Goal: Find specific page/section: Find specific page/section

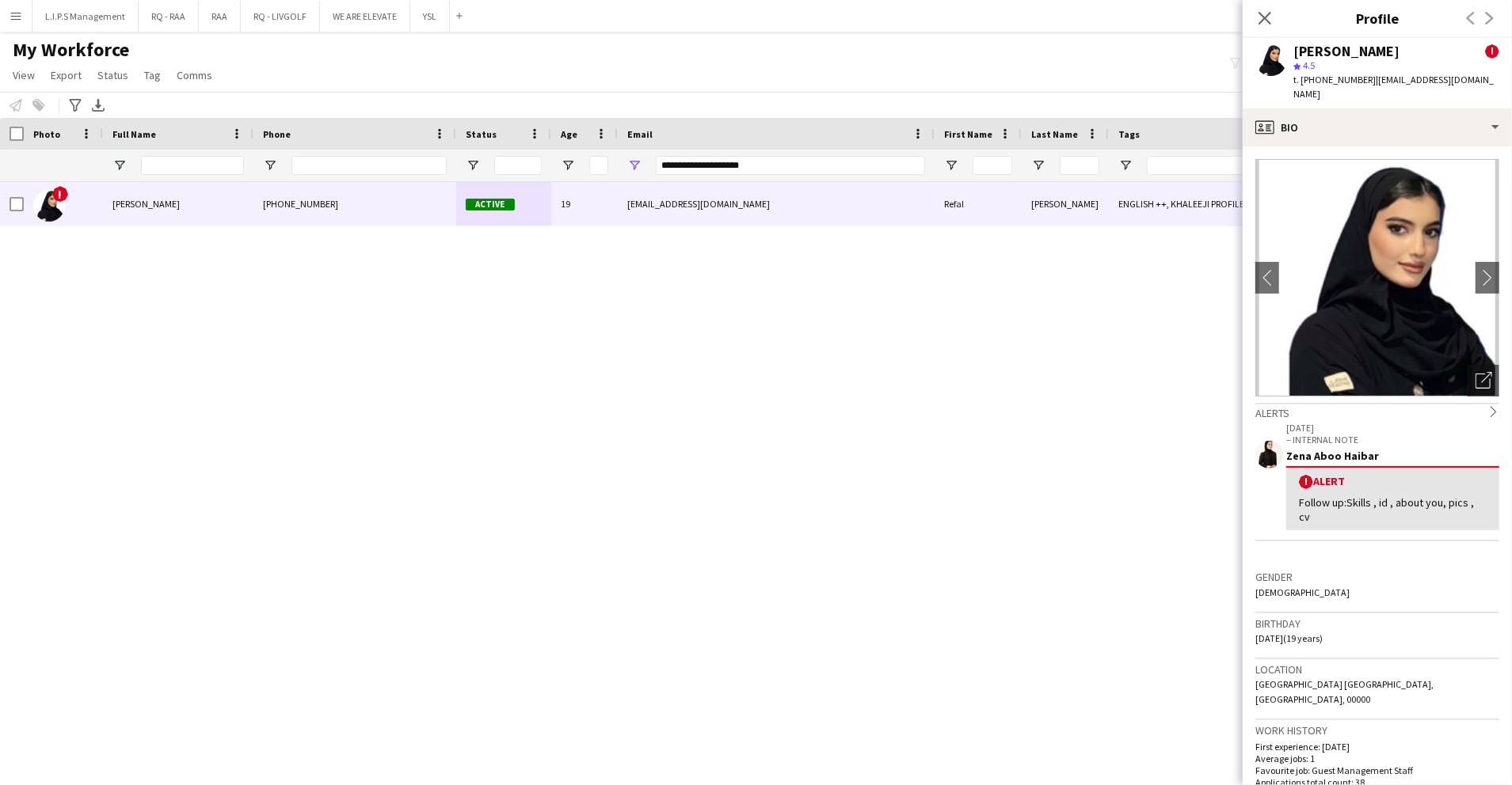
scroll to position [422, 0]
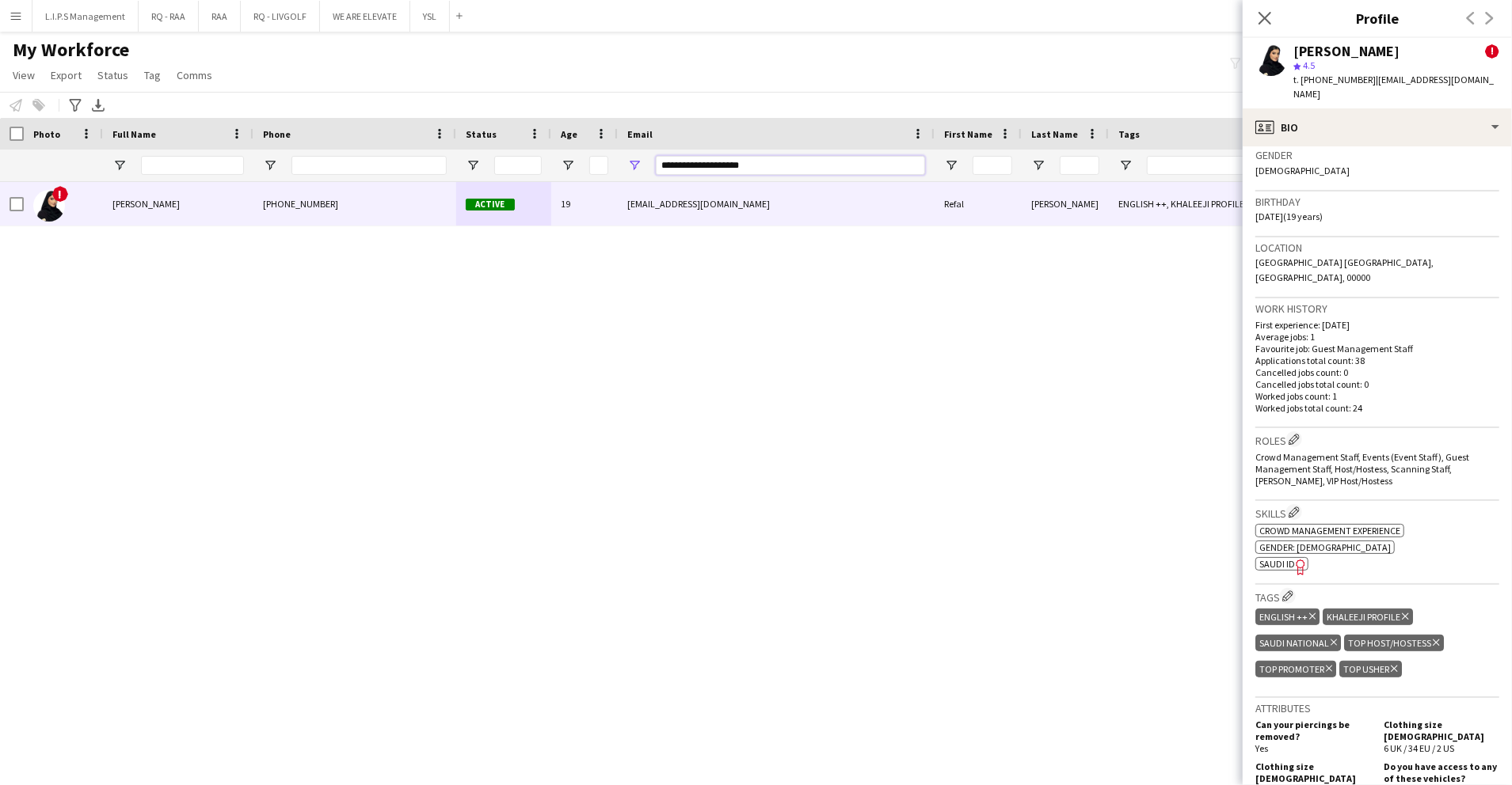
drag, startPoint x: 791, startPoint y: 171, endPoint x: 624, endPoint y: 139, distance: 170.0
click at [624, 139] on div "Workforce Details Photo Full Name 1" at bounding box center [1103, 151] width 2206 height 64
paste input "*******"
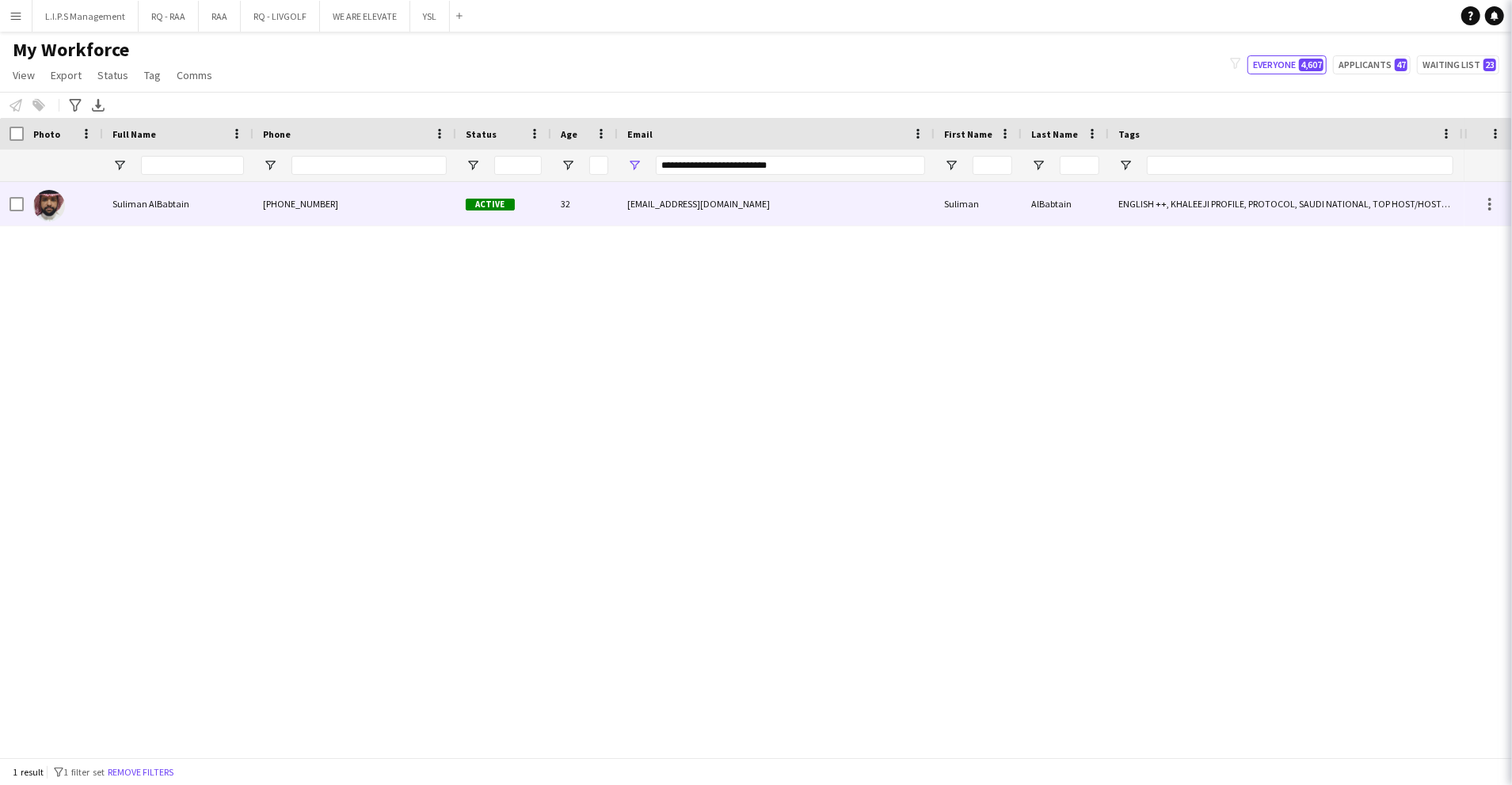
click at [621, 214] on div "suliman.albabtain@gmail.com" at bounding box center [776, 204] width 316 height 44
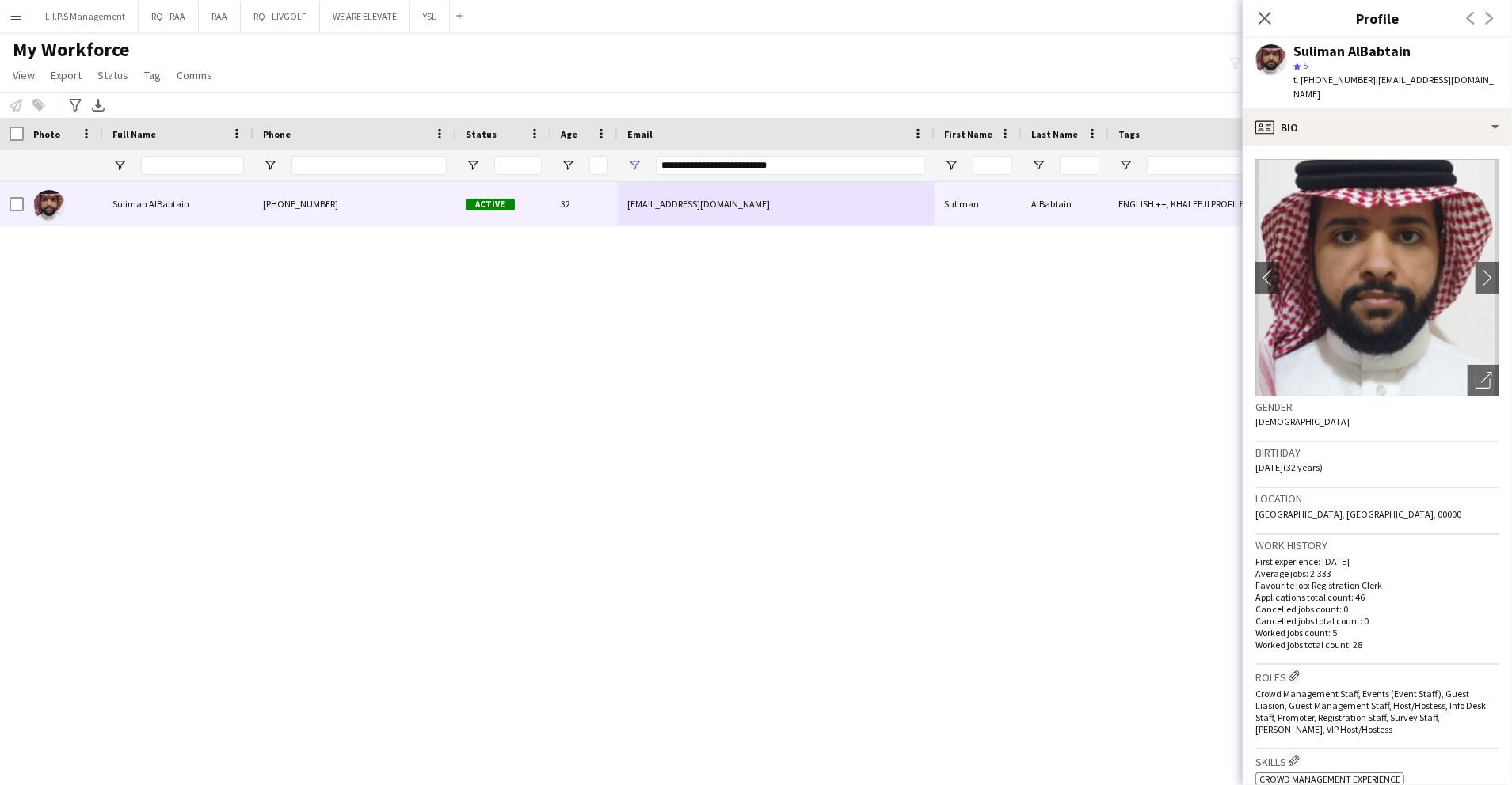
click at [1320, 45] on div "Suliman AlBabtain" at bounding box center [1352, 51] width 117 height 14
copy div "Suliman AlBabtain"
click at [1476, 374] on icon at bounding box center [1484, 382] width 15 height 15
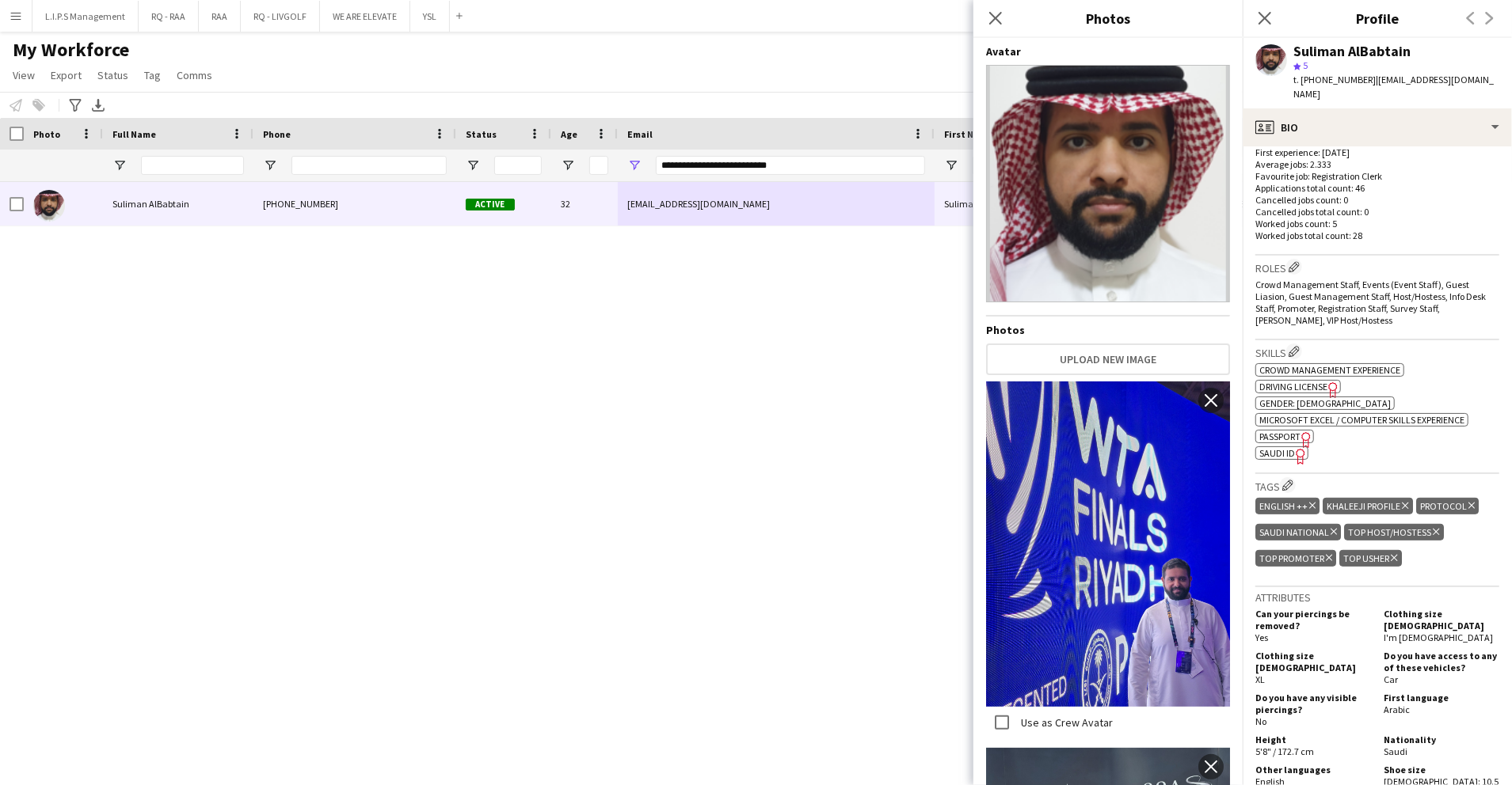
scroll to position [410, 0]
click at [1464, 297] on span "Crowd Management Staff, Events (Event Staff), Guest Liasion, Guest Management S…" at bounding box center [1370, 301] width 230 height 47
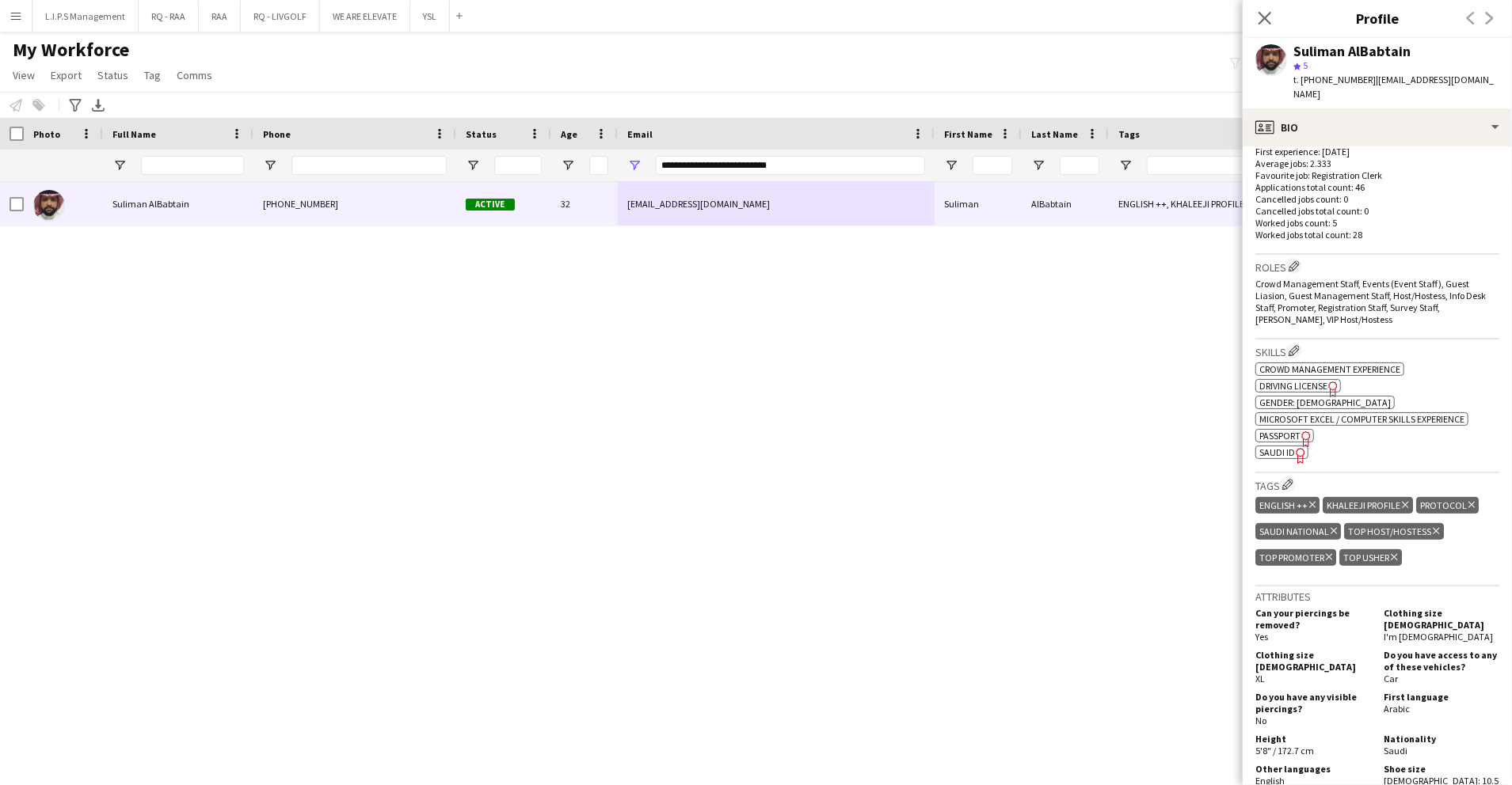
click at [1287, 447] on span "SAUDI ID" at bounding box center [1278, 453] width 36 height 12
click at [843, 167] on input "**********" at bounding box center [790, 166] width 269 height 19
paste input "Email Filter Input"
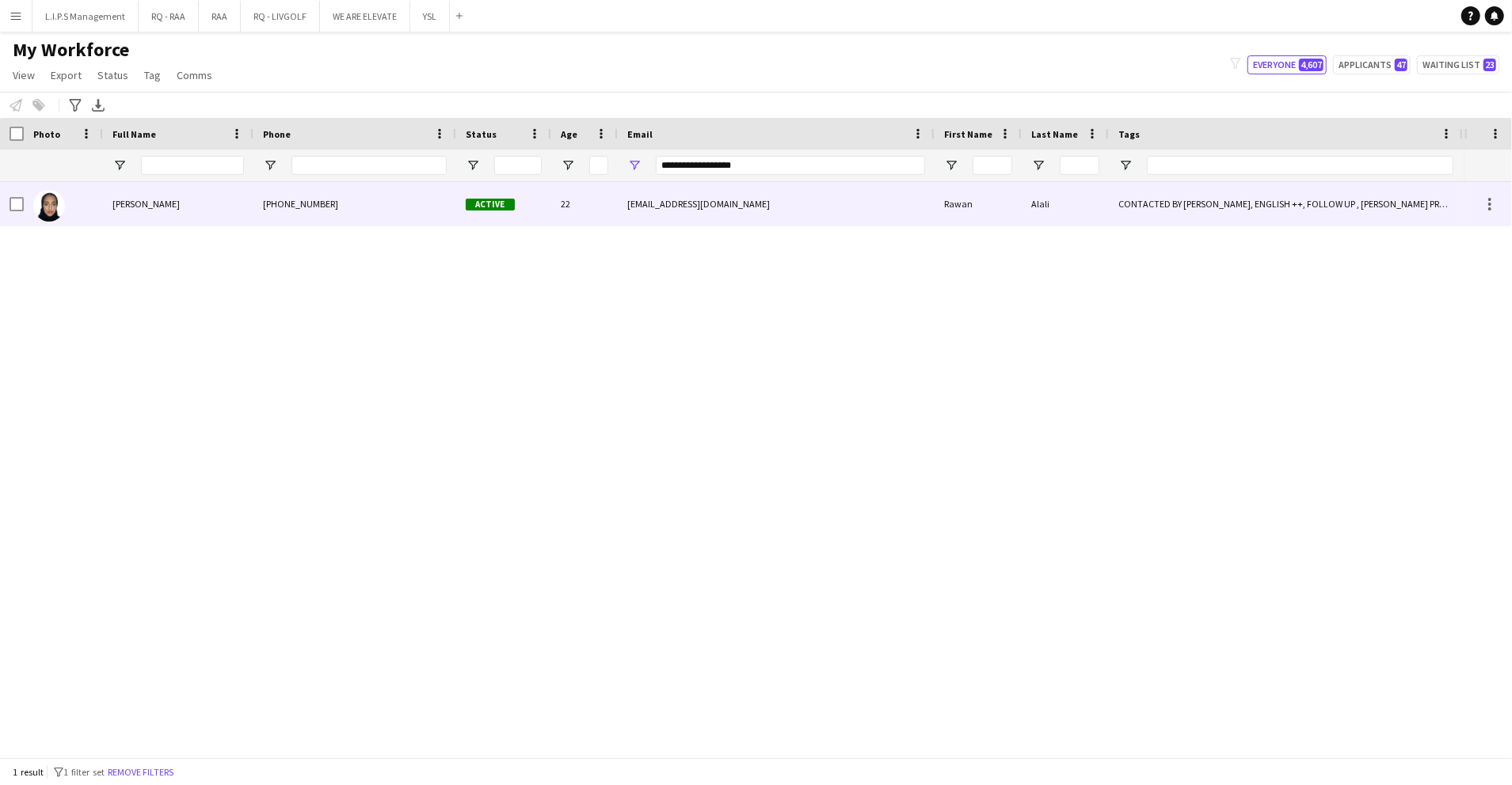
click at [880, 205] on div "raw44ali@gmail.com" at bounding box center [776, 204] width 316 height 44
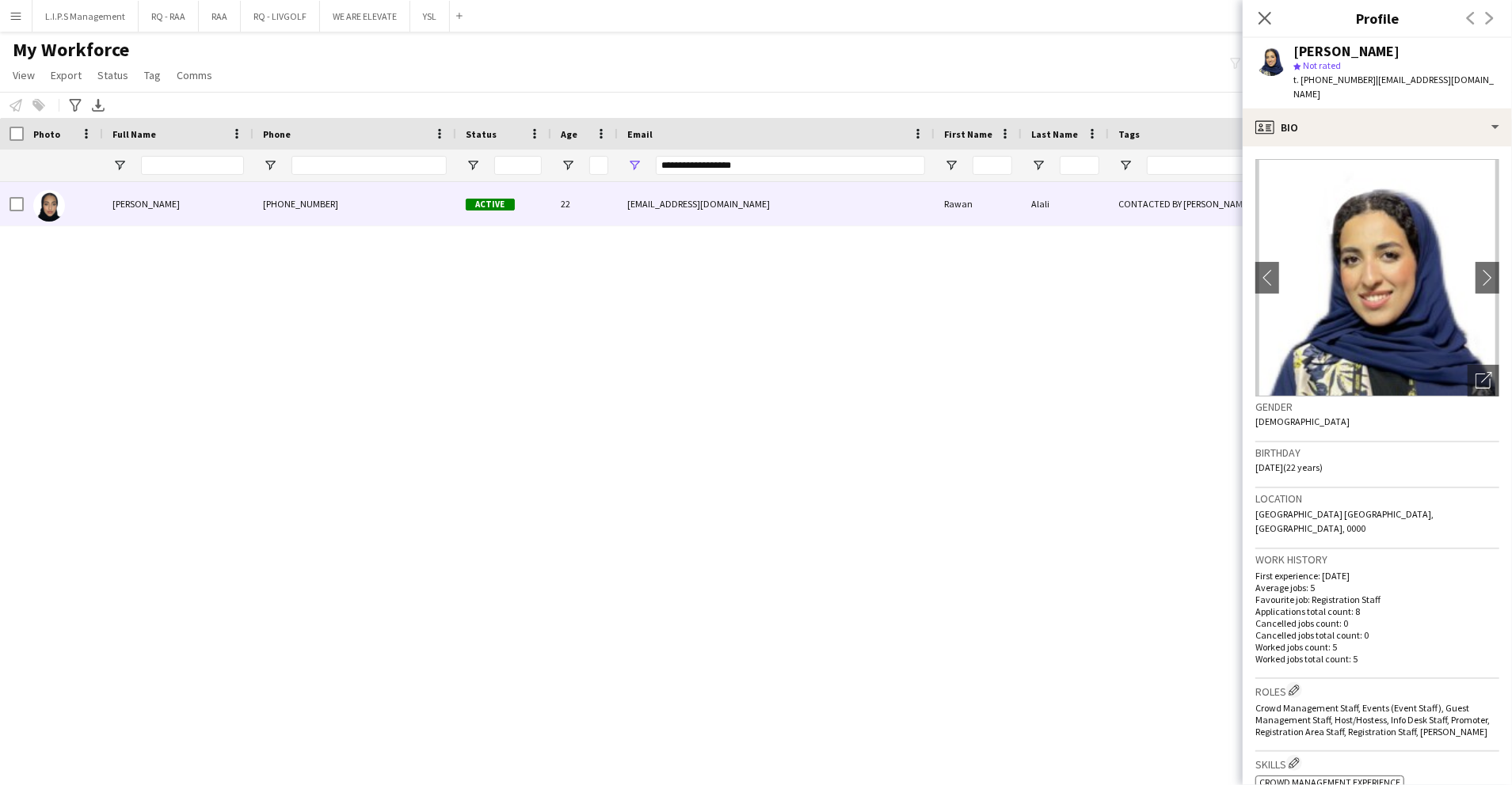
click at [1340, 81] on span "t. +966550441440" at bounding box center [1334, 80] width 82 height 12
copy span "966550441440"
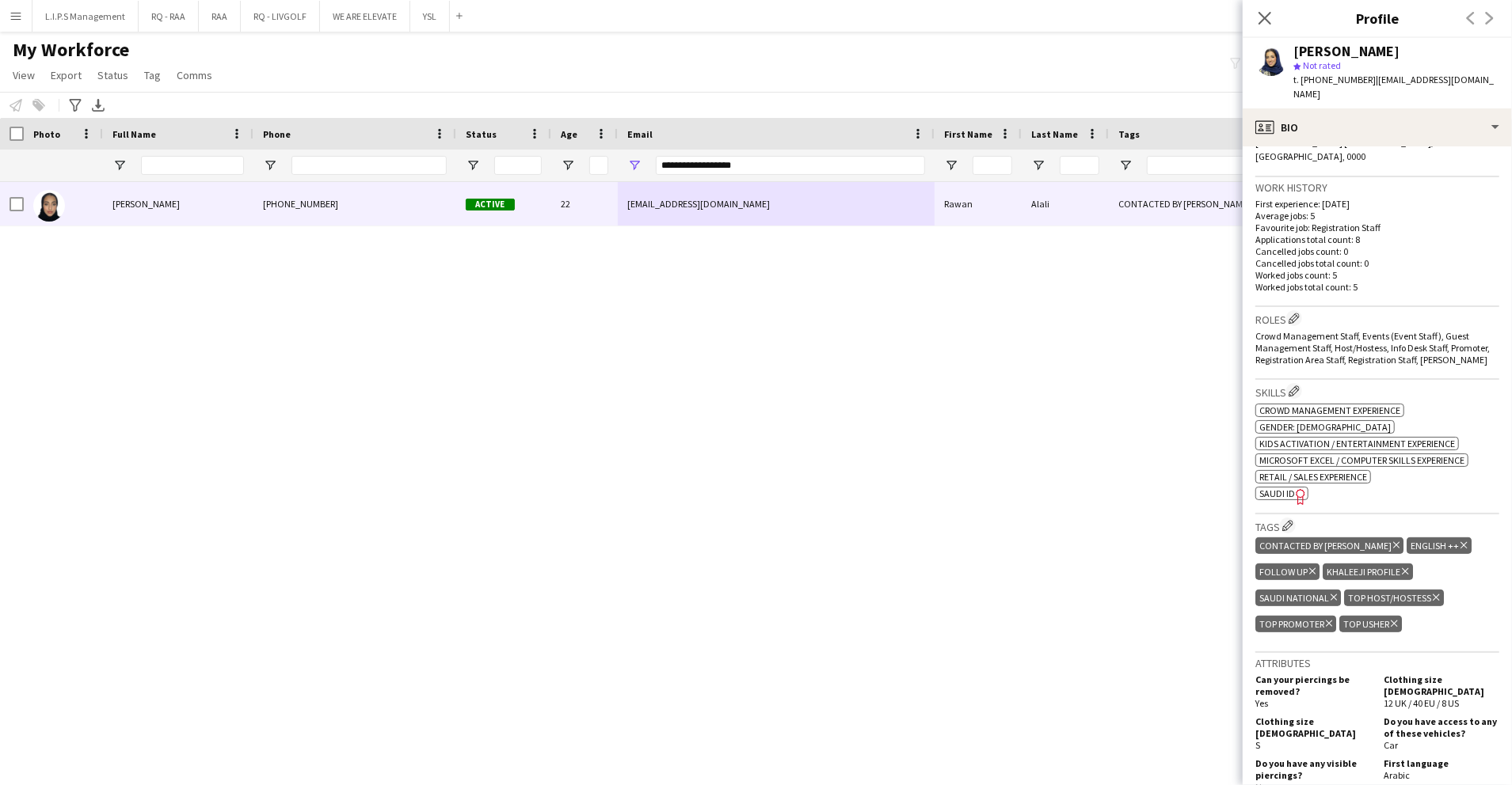
click at [1271, 488] on span "SAUDI ID" at bounding box center [1278, 493] width 36 height 12
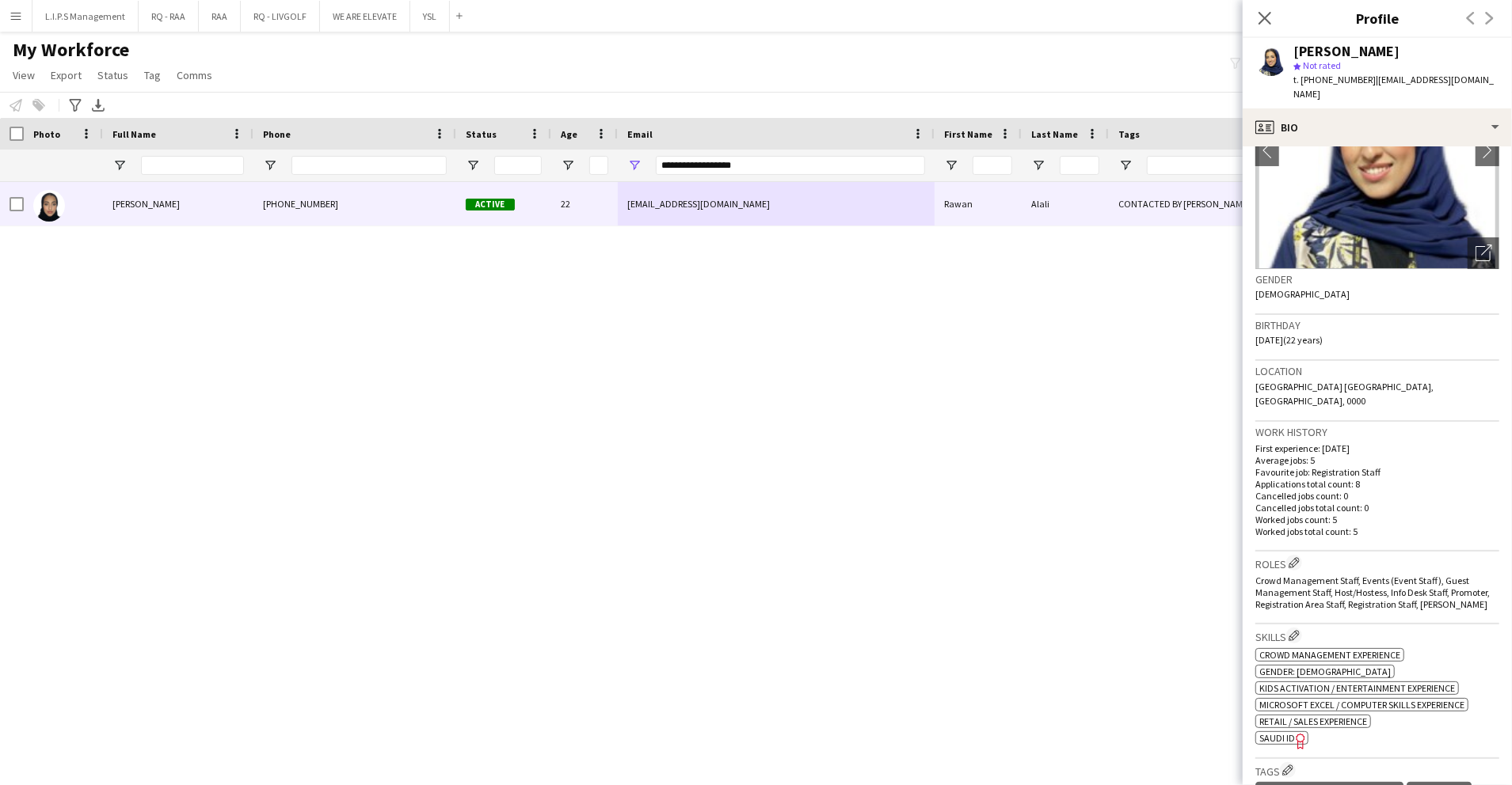
scroll to position [120, 0]
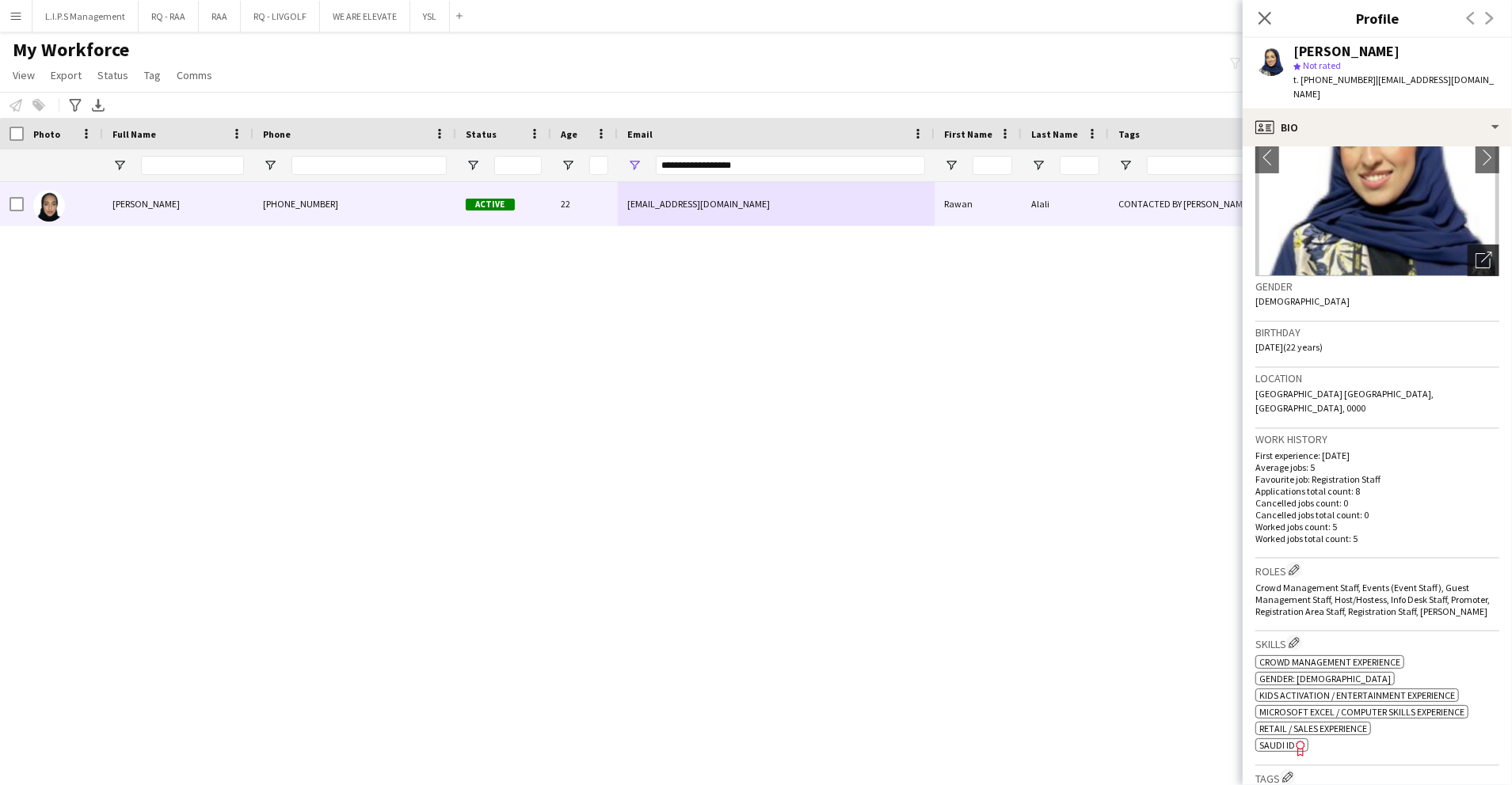
click at [1476, 252] on icon "Open photos pop-in" at bounding box center [1485, 260] width 17 height 17
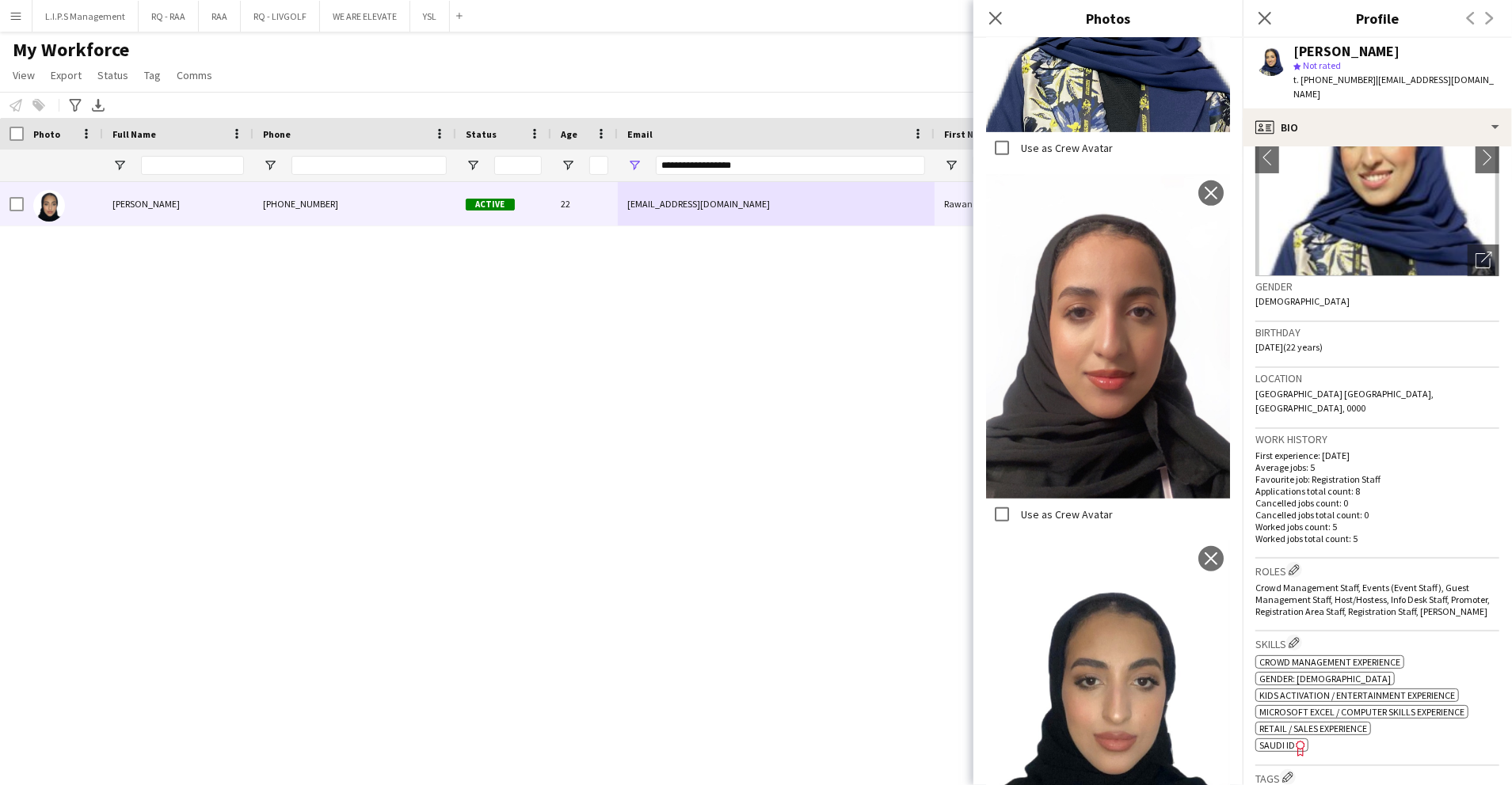
scroll to position [553, 0]
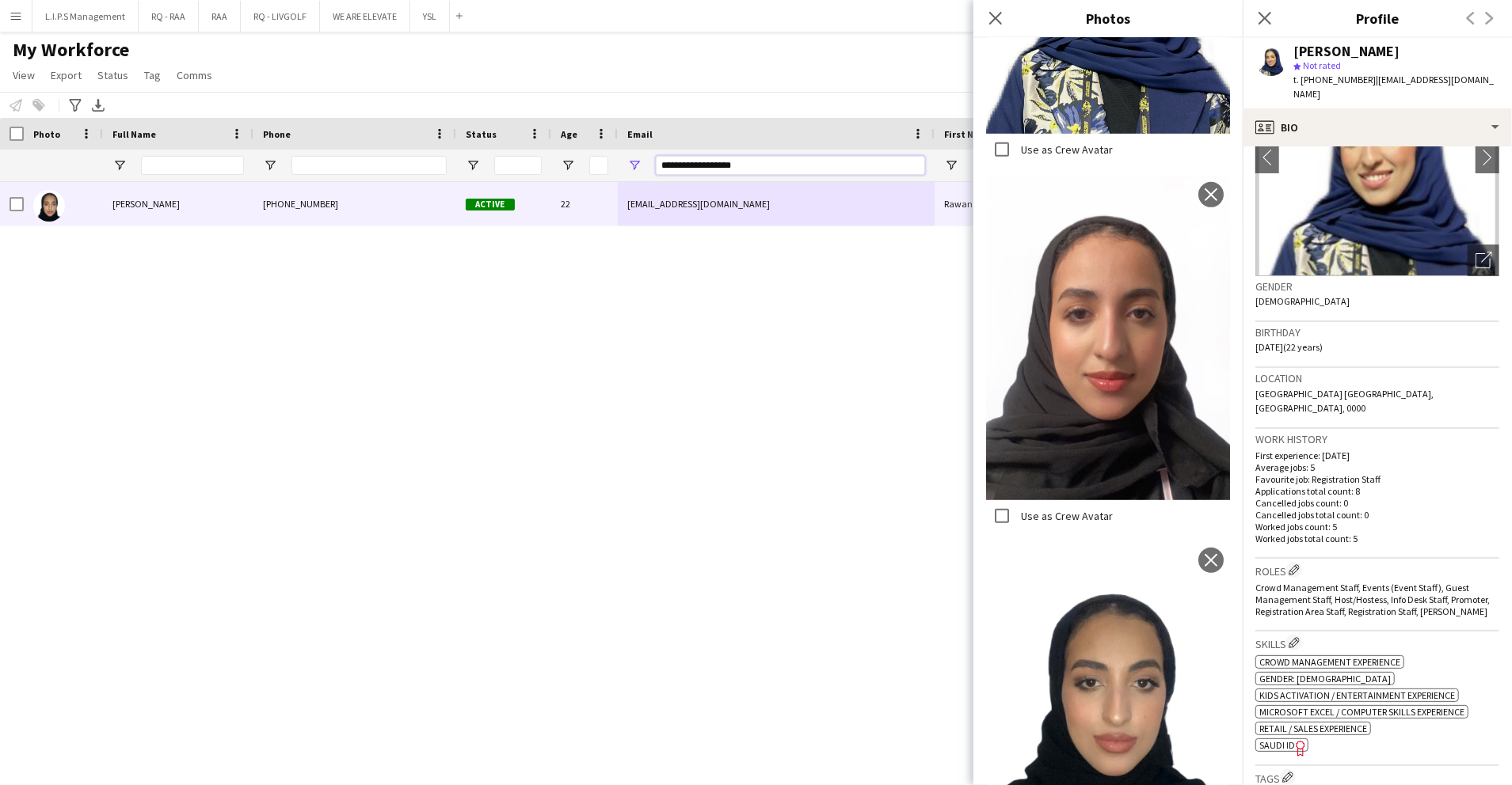
drag, startPoint x: 755, startPoint y: 161, endPoint x: 607, endPoint y: 157, distance: 148.1
click at [607, 157] on div at bounding box center [1103, 165] width 2206 height 31
click at [1296, 56] on div "[PERSON_NAME]" at bounding box center [1346, 51] width 106 height 14
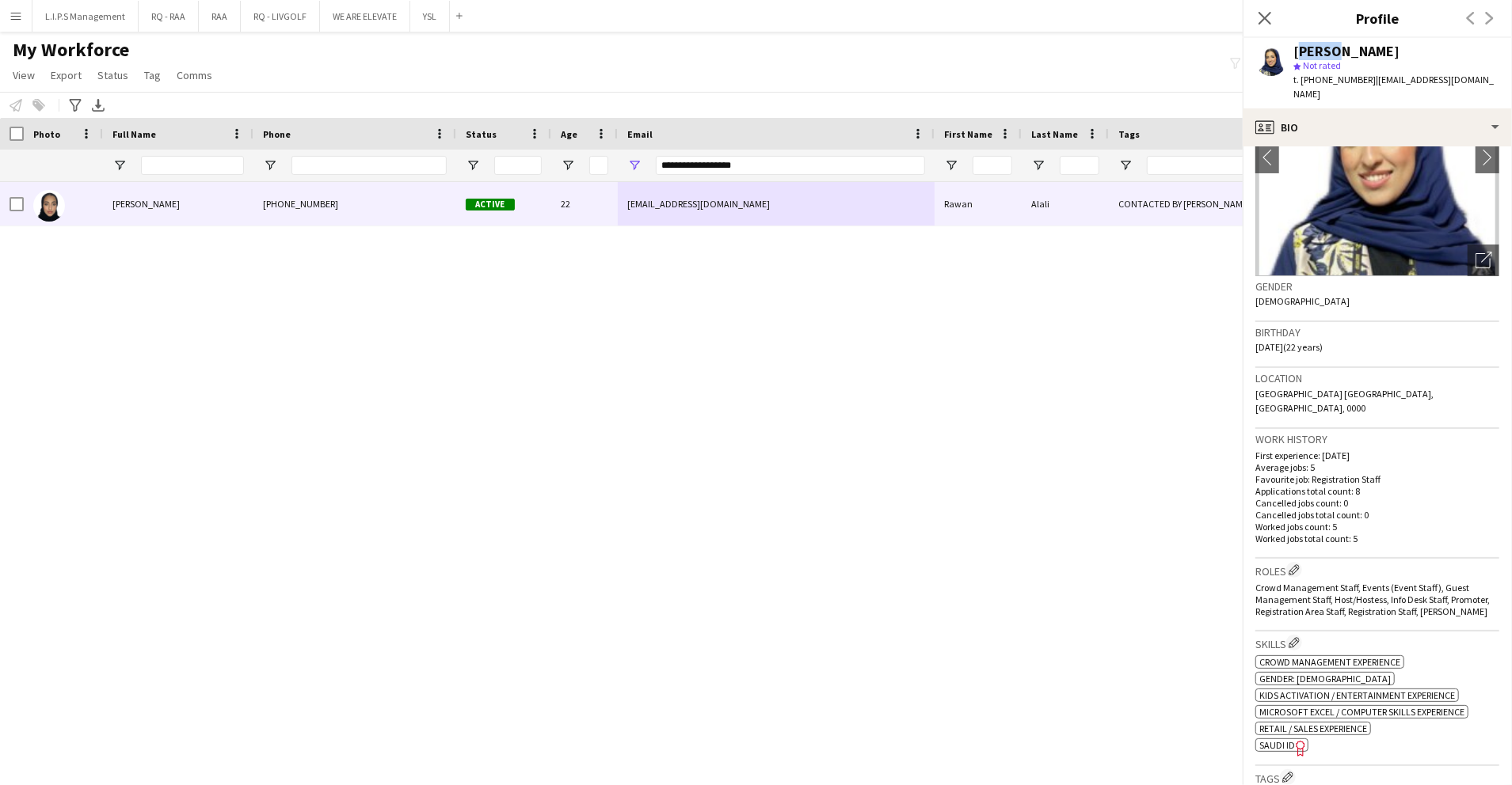
click at [1296, 56] on div "[PERSON_NAME]" at bounding box center [1346, 51] width 106 height 14
copy div "[PERSON_NAME]"
click at [796, 168] on input "**********" at bounding box center [790, 166] width 269 height 19
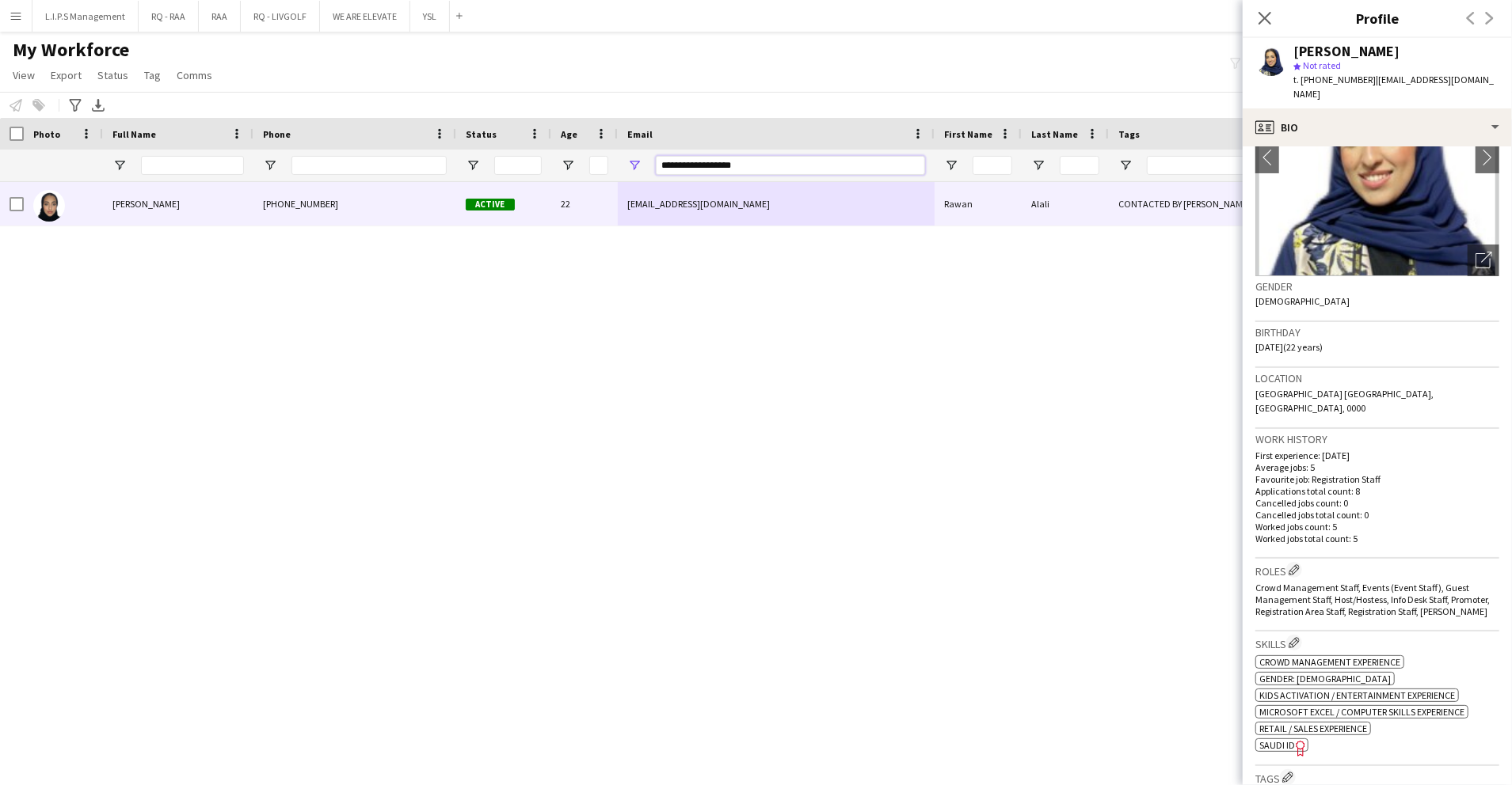
click at [796, 168] on input "**********" at bounding box center [790, 166] width 269 height 19
paste input "**********"
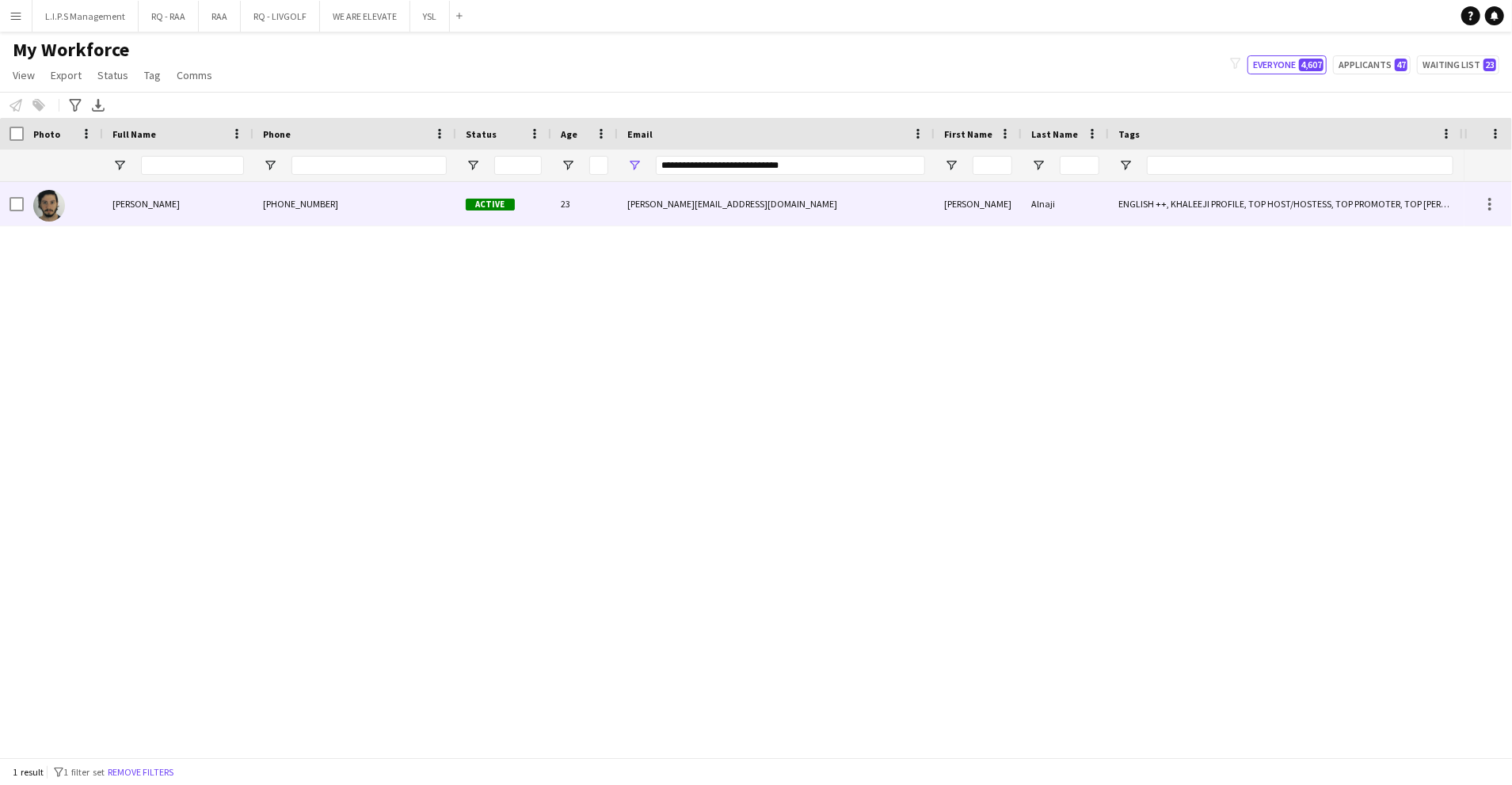
click at [659, 205] on div "abdulaziz.moh.alnaji@gmail.com" at bounding box center [776, 204] width 316 height 44
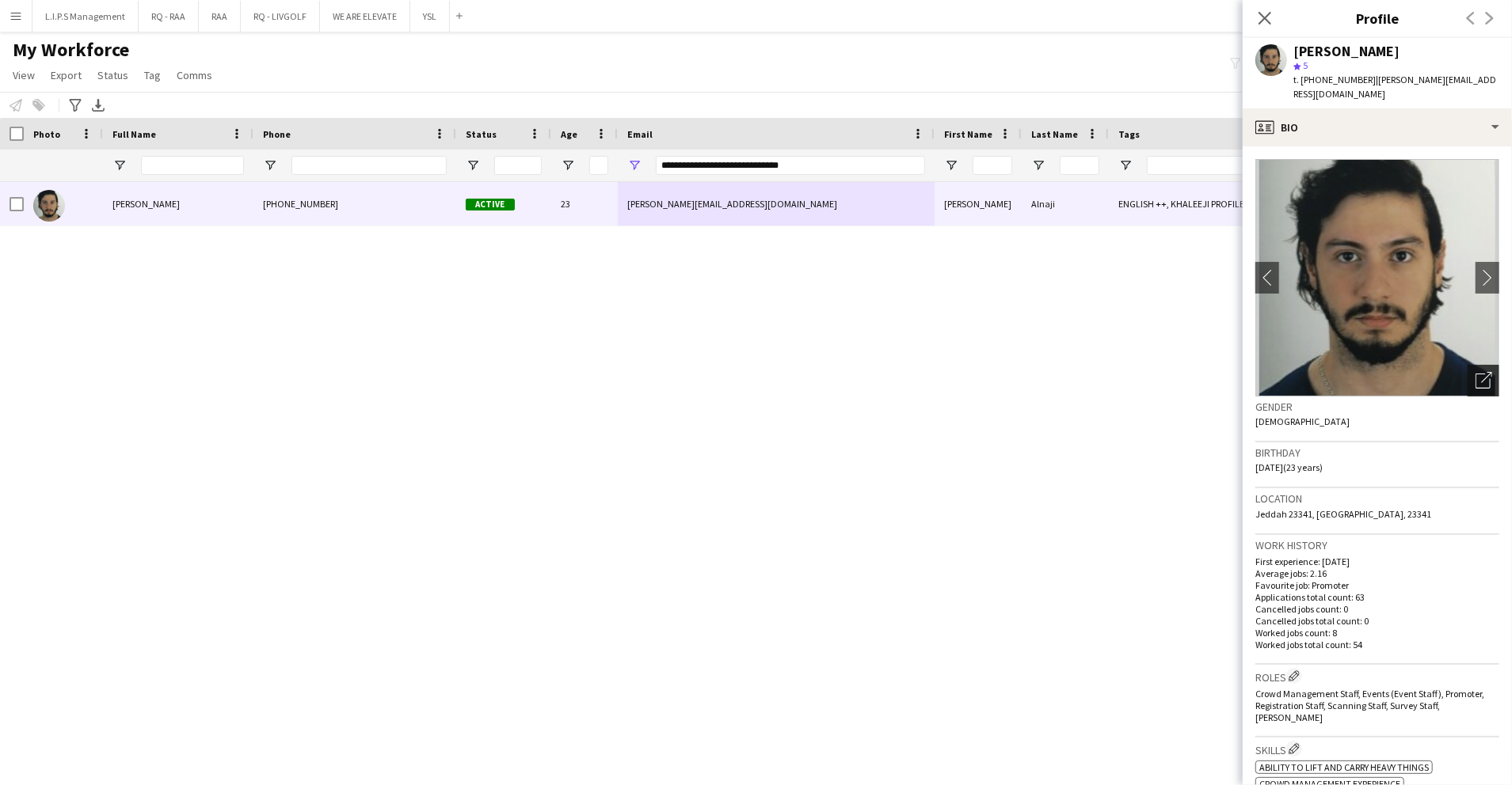
click at [1476, 384] on icon "Open photos pop-in" at bounding box center [1485, 381] width 17 height 17
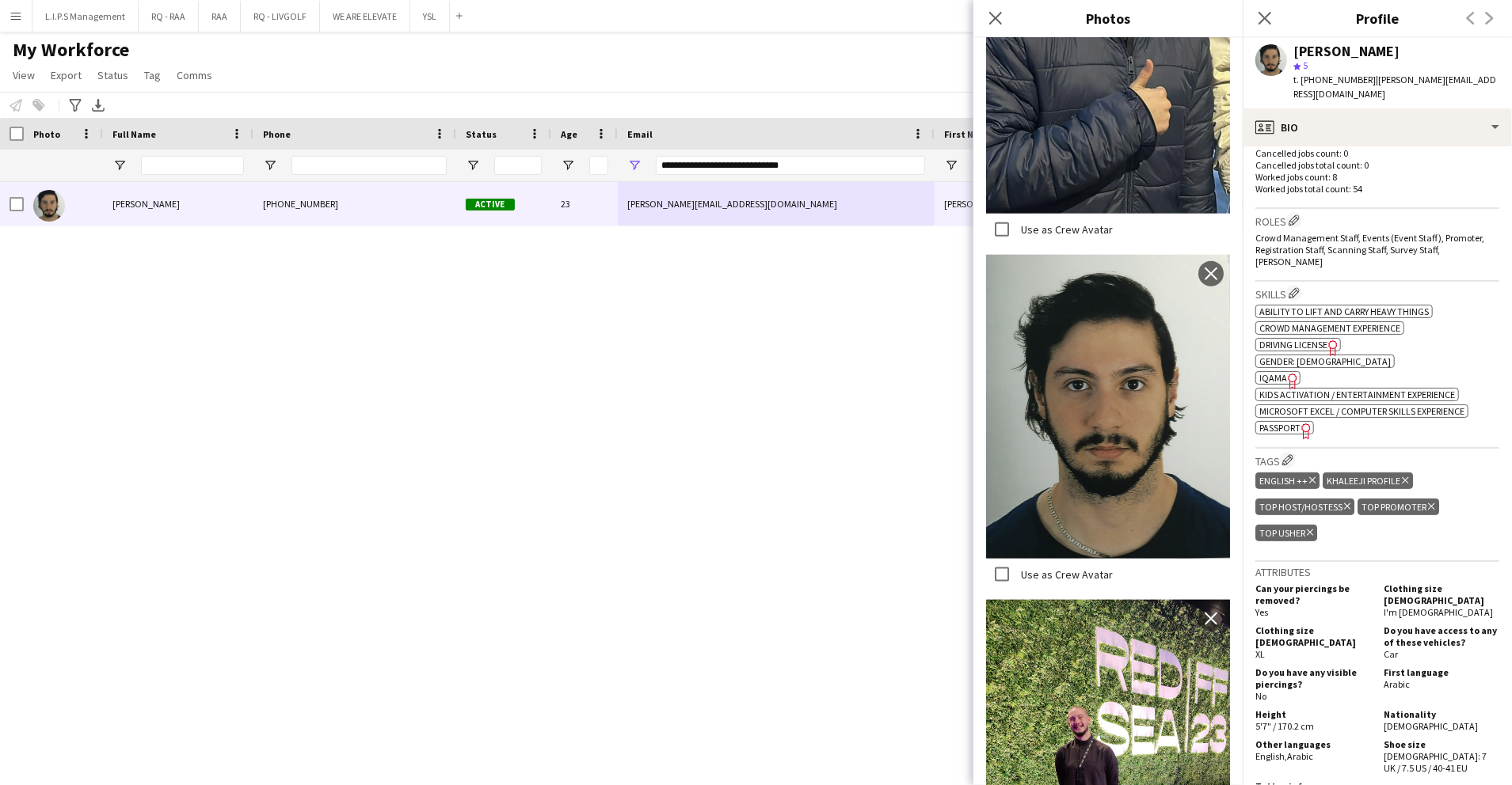
scroll to position [456, 0]
click at [1366, 357] on div "ok-circled2 background Layer 1 cross-circle-red background Layer 1 Ability to l…" at bounding box center [1377, 367] width 244 height 133
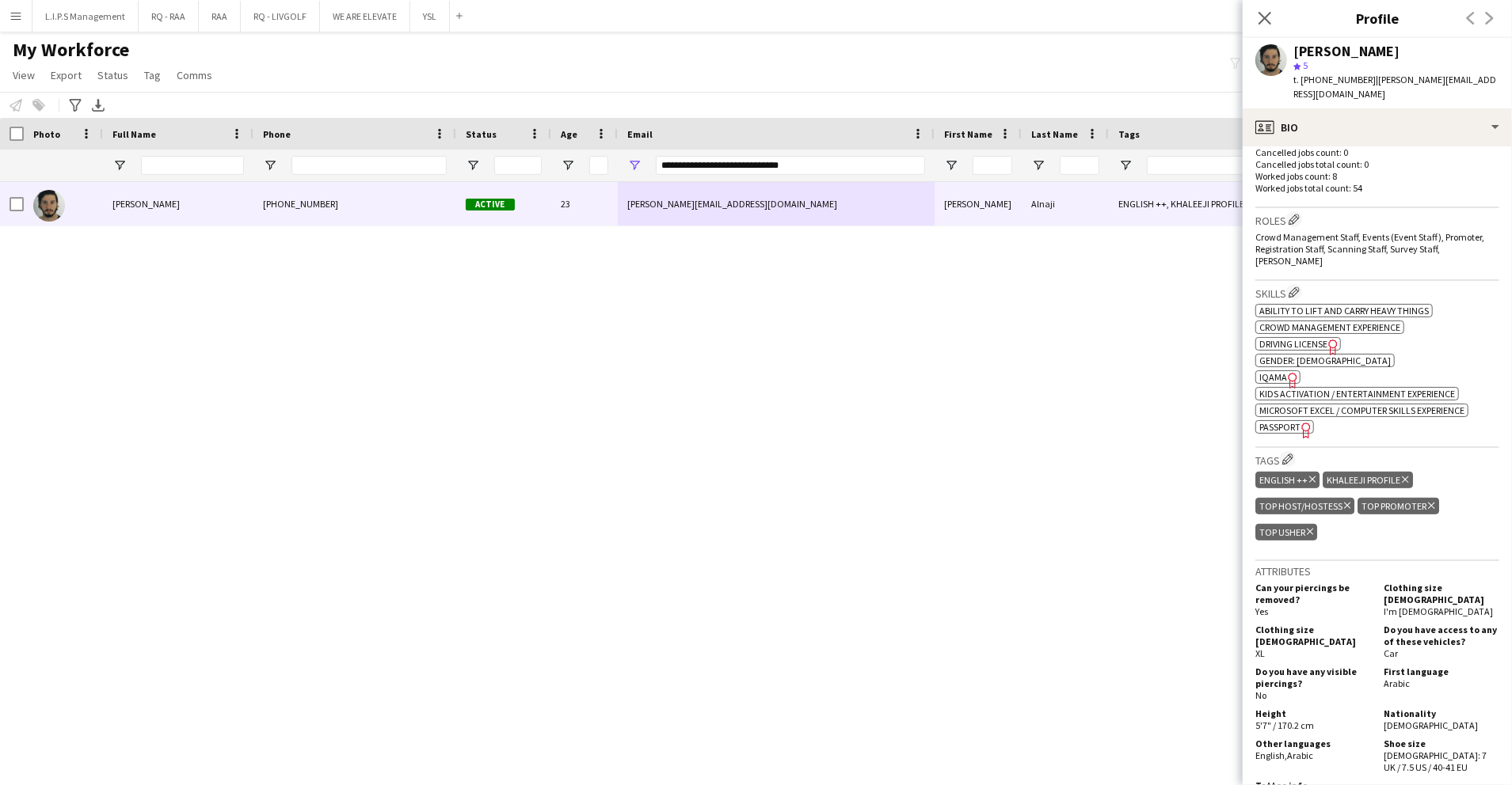
click at [1279, 371] on span "IQAMA" at bounding box center [1273, 377] width 27 height 12
drag, startPoint x: 1311, startPoint y: 41, endPoint x: 1312, endPoint y: 49, distance: 8.1
click at [1312, 49] on div "Abdulaziz Alnaji star 5 t. +966544941194 | abdulaziz.moh.alnaji@gmail.com" at bounding box center [1377, 73] width 269 height 70
click at [1312, 49] on div "[PERSON_NAME]" at bounding box center [1346, 51] width 106 height 14
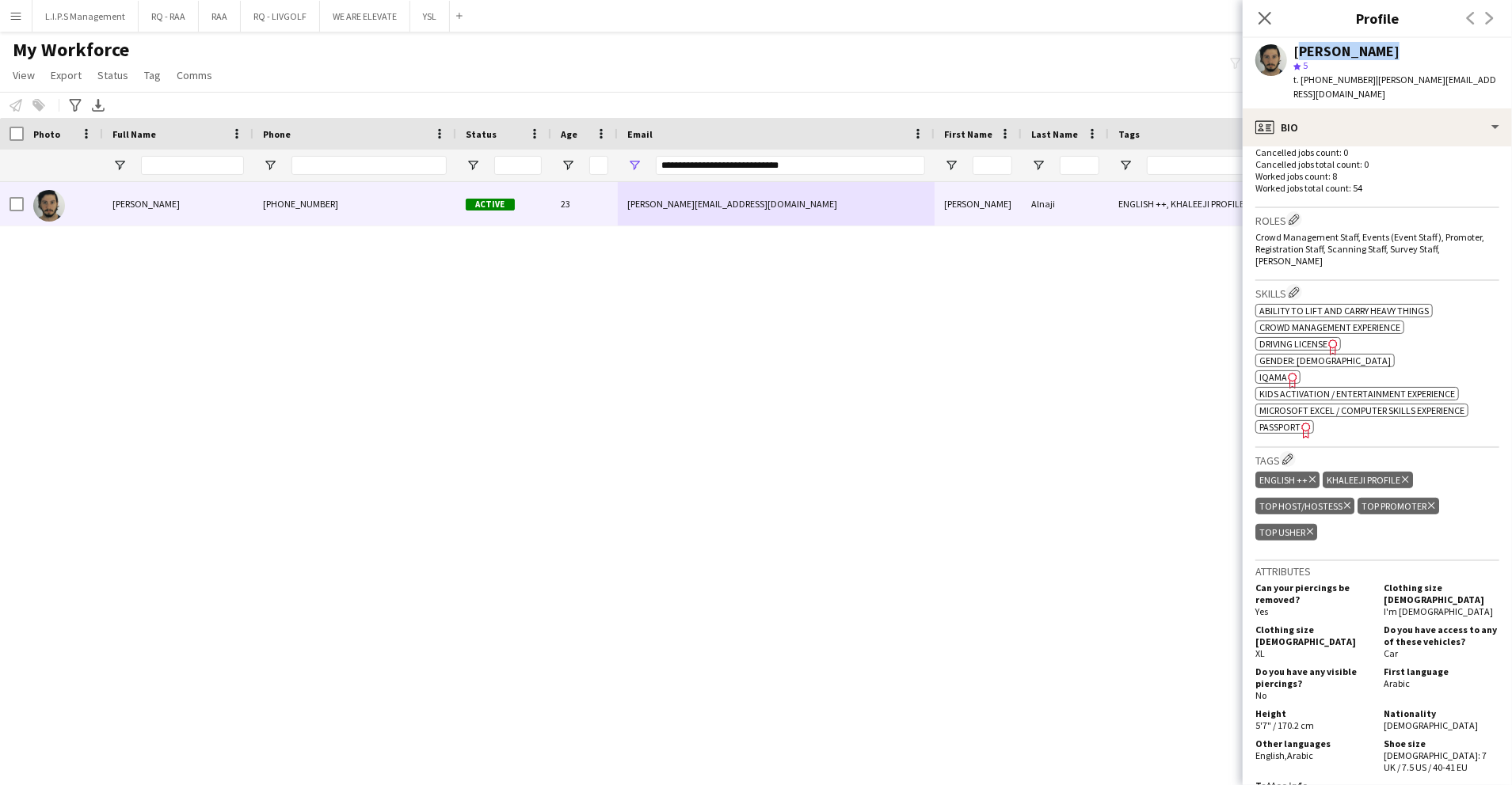
scroll to position [0, 0]
copy div "[PERSON_NAME]"
drag, startPoint x: 855, startPoint y: 162, endPoint x: 533, endPoint y: 135, distance: 323.1
click at [533, 135] on div "Workforce Details Photo Full Name 1" at bounding box center [1103, 151] width 2206 height 64
paste input "Email Filter Input"
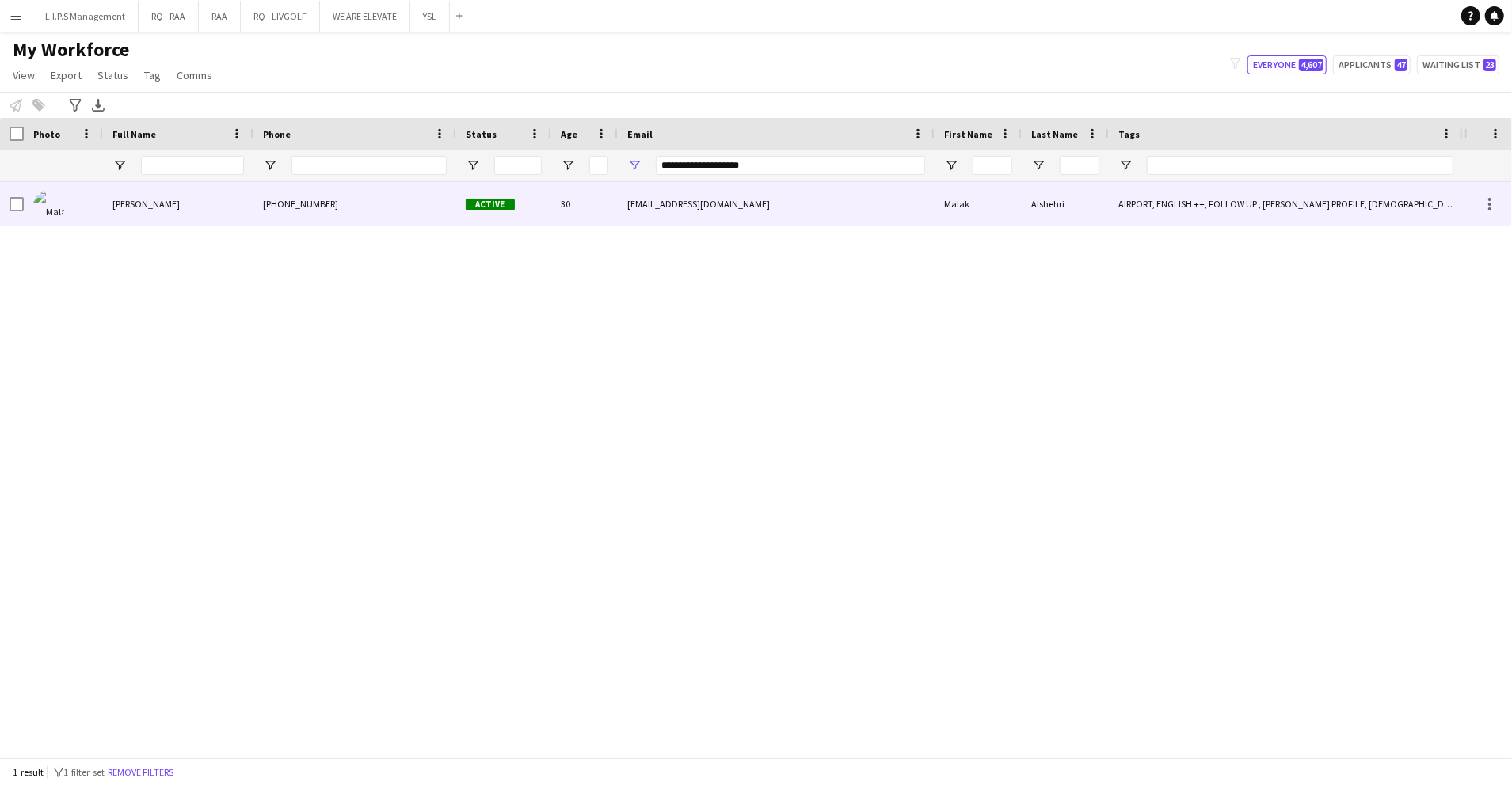
click at [534, 192] on div "Active" at bounding box center [504, 204] width 95 height 44
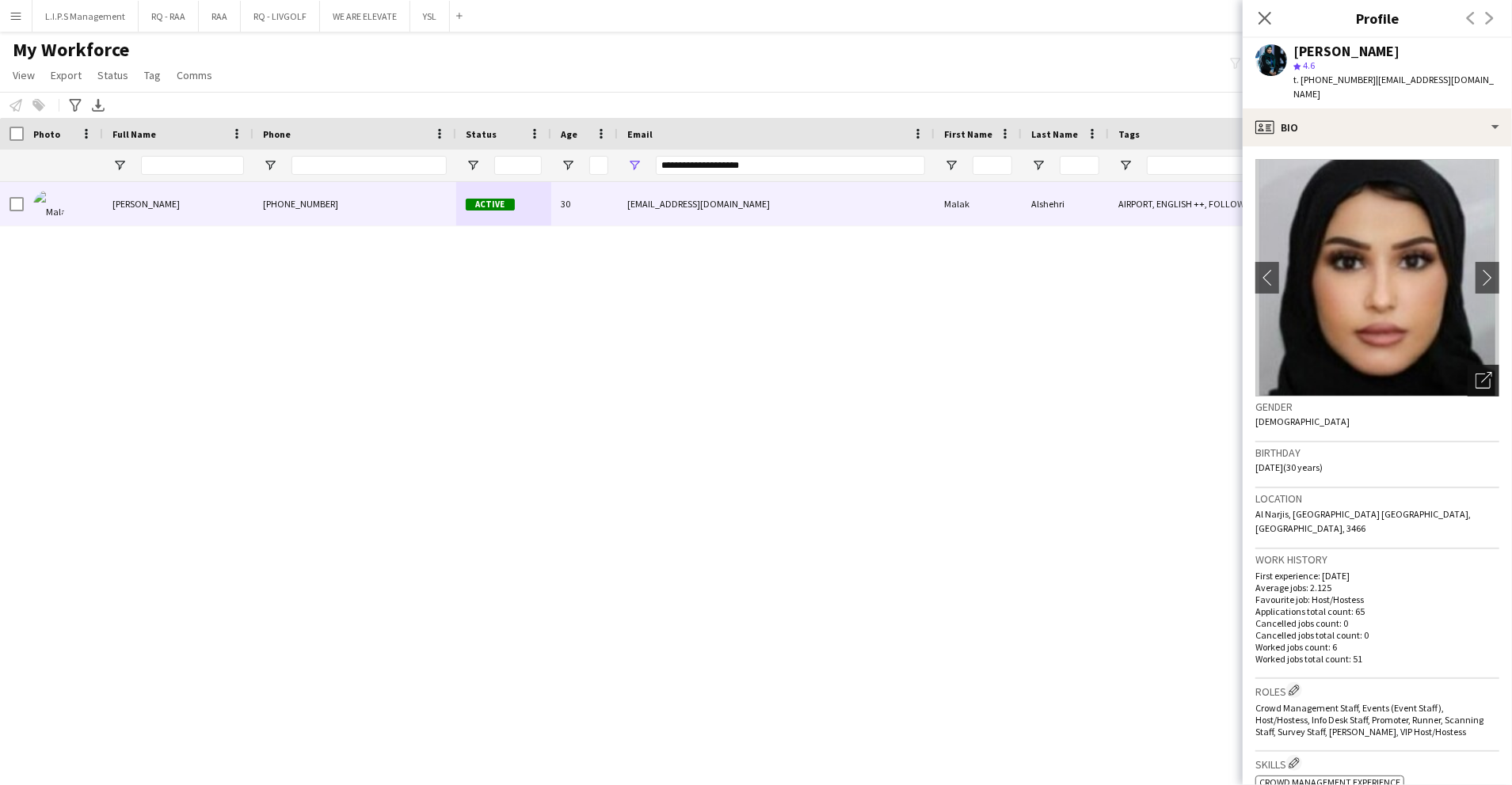
click at [1467, 365] on div "Open photos pop-in" at bounding box center [1483, 380] width 31 height 31
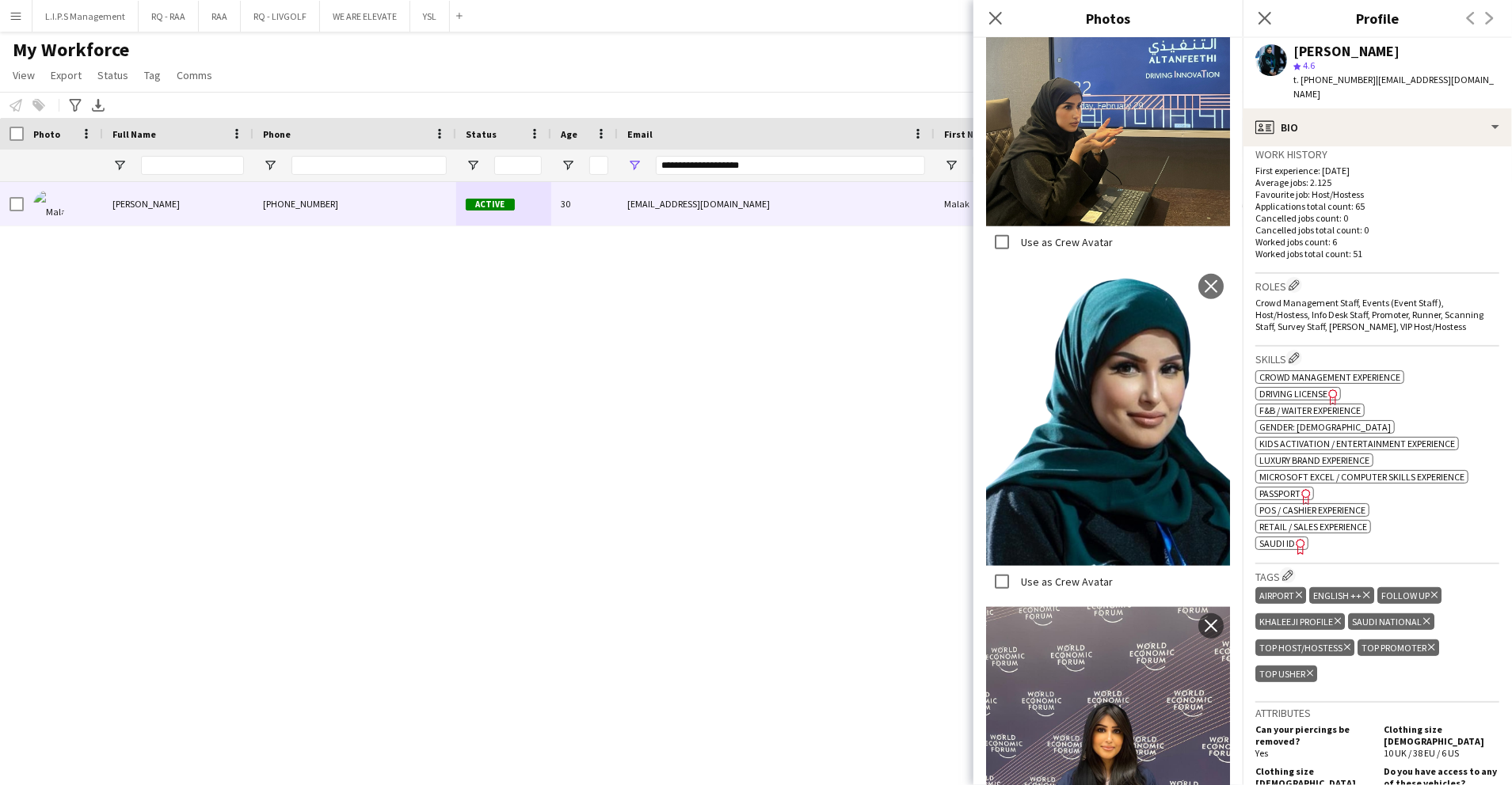
scroll to position [437, 0]
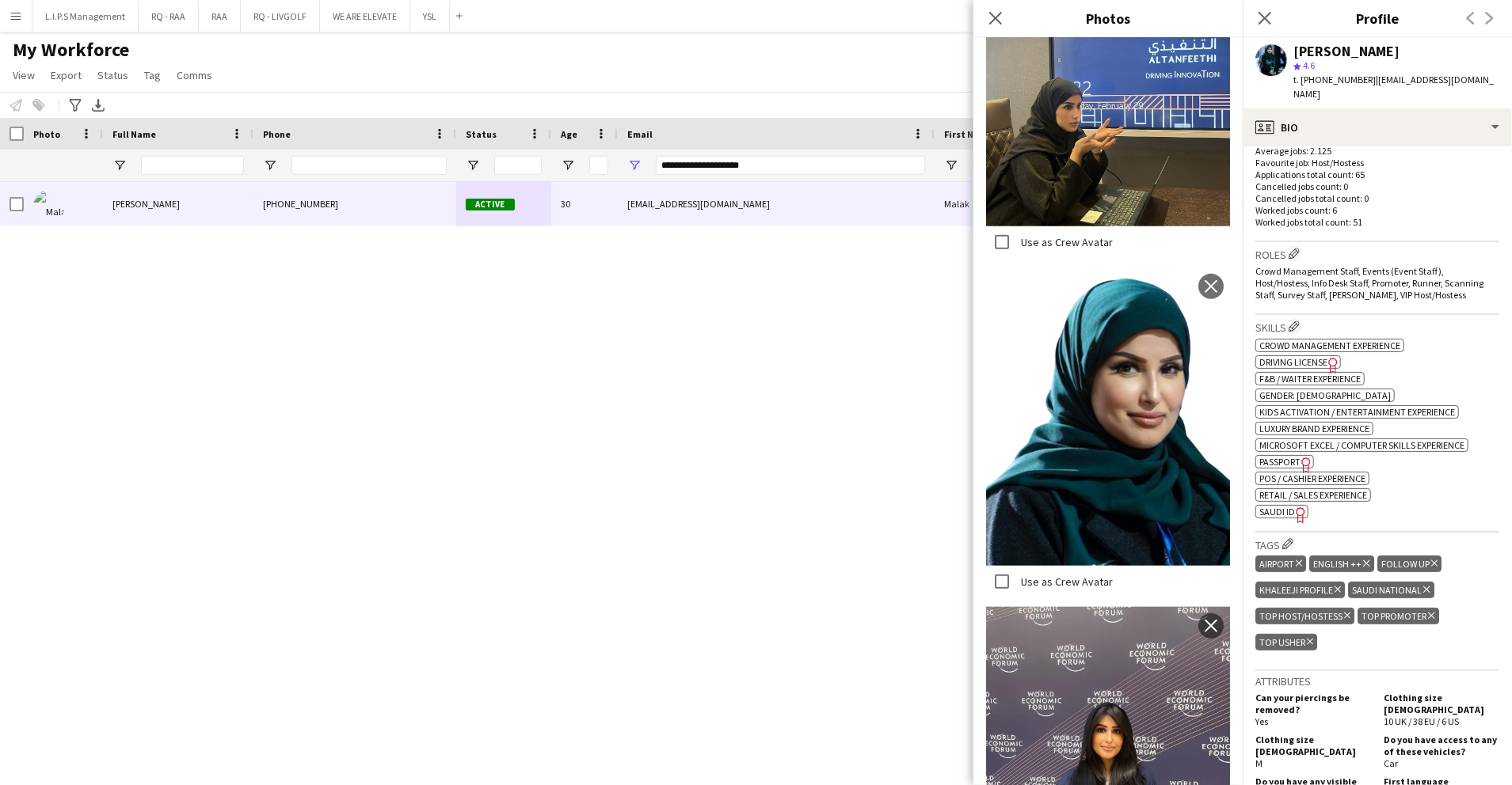
click at [1419, 533] on div "Tags Edit crew company tags AIRPORT Delete tag ENGLISH ++ Delete tag FOLLOW UP …" at bounding box center [1377, 602] width 244 height 138
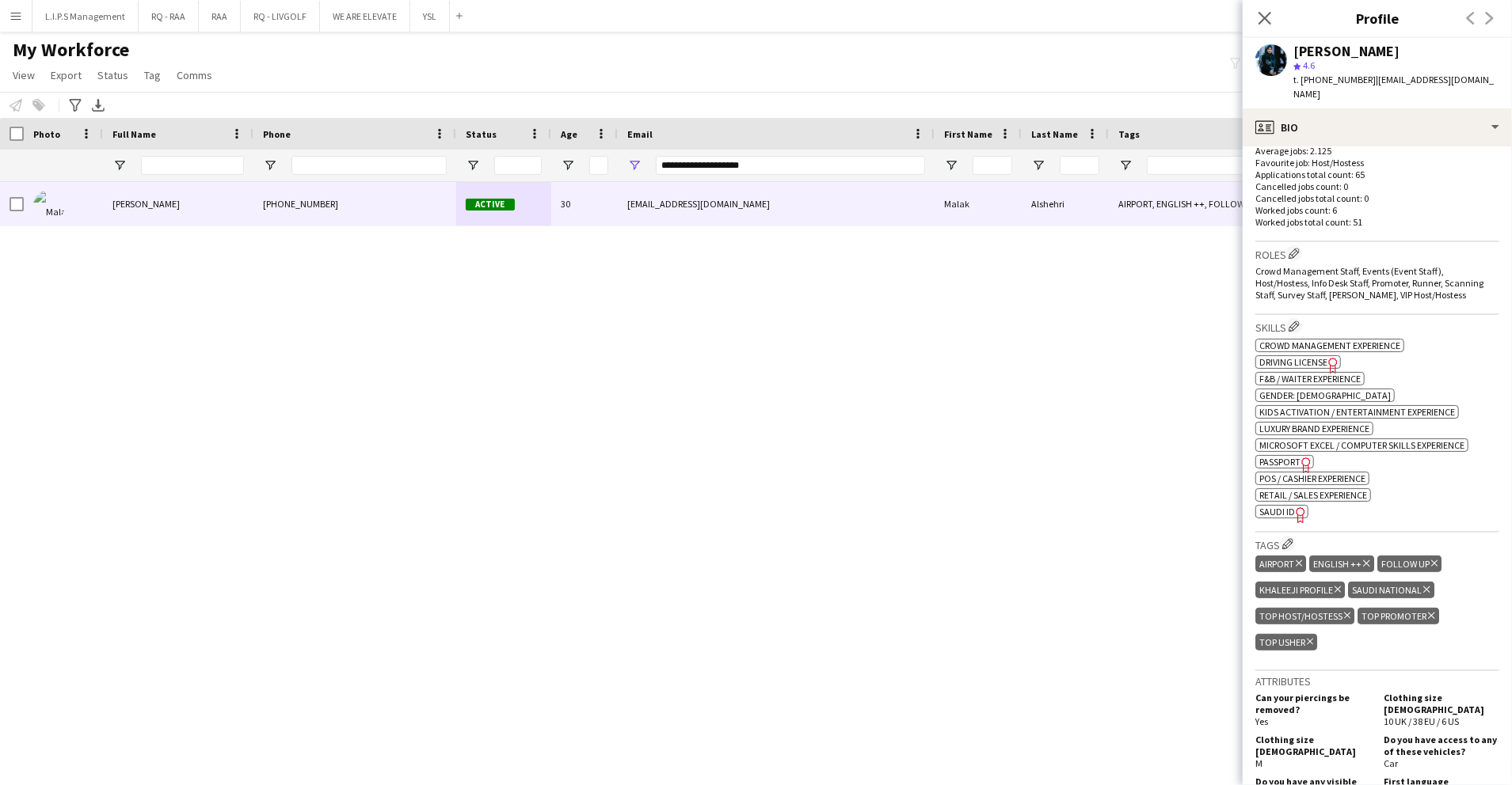
click at [1272, 506] on span "SAUDI ID" at bounding box center [1278, 511] width 36 height 12
click at [1329, 56] on div "[PERSON_NAME]" at bounding box center [1346, 51] width 106 height 14
copy div "[PERSON_NAME]"
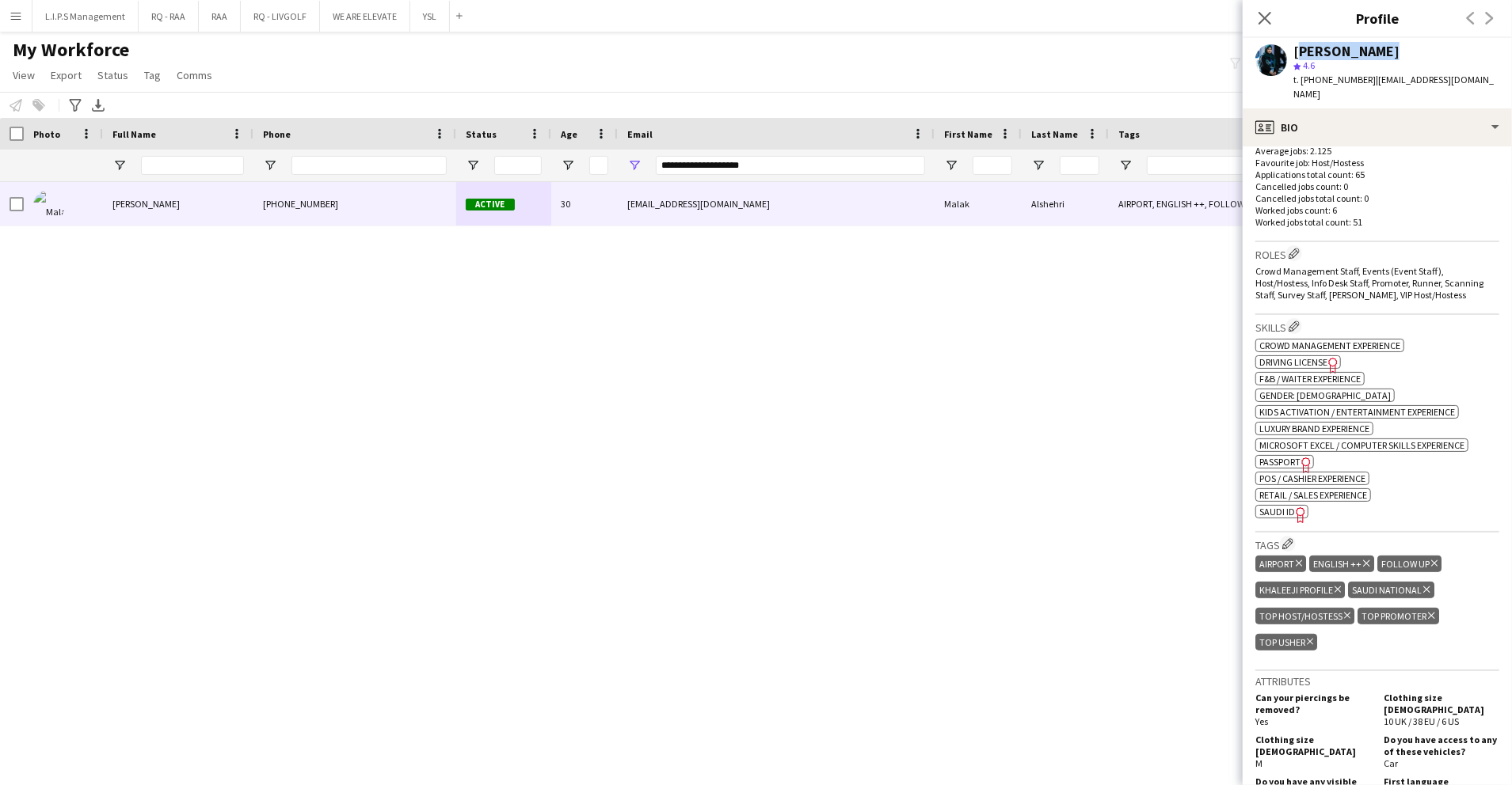
scroll to position [0, 0]
drag, startPoint x: 759, startPoint y: 164, endPoint x: 594, endPoint y: 167, distance: 165.0
click at [594, 167] on div at bounding box center [1103, 165] width 2206 height 31
paste input "****"
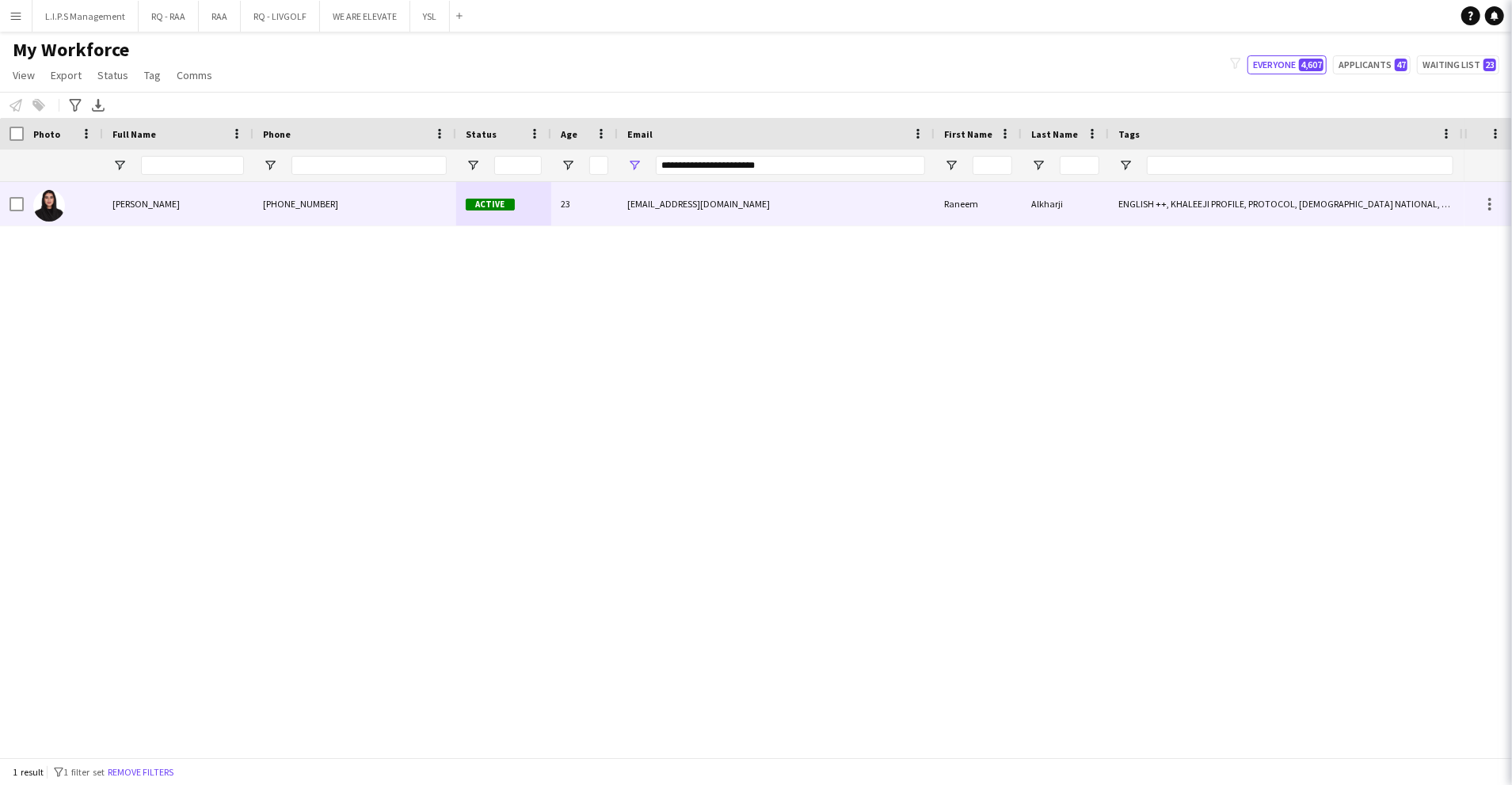
drag, startPoint x: 597, startPoint y: 176, endPoint x: 607, endPoint y: 200, distance: 26.0
click at [607, 200] on div "23" at bounding box center [585, 204] width 66 height 44
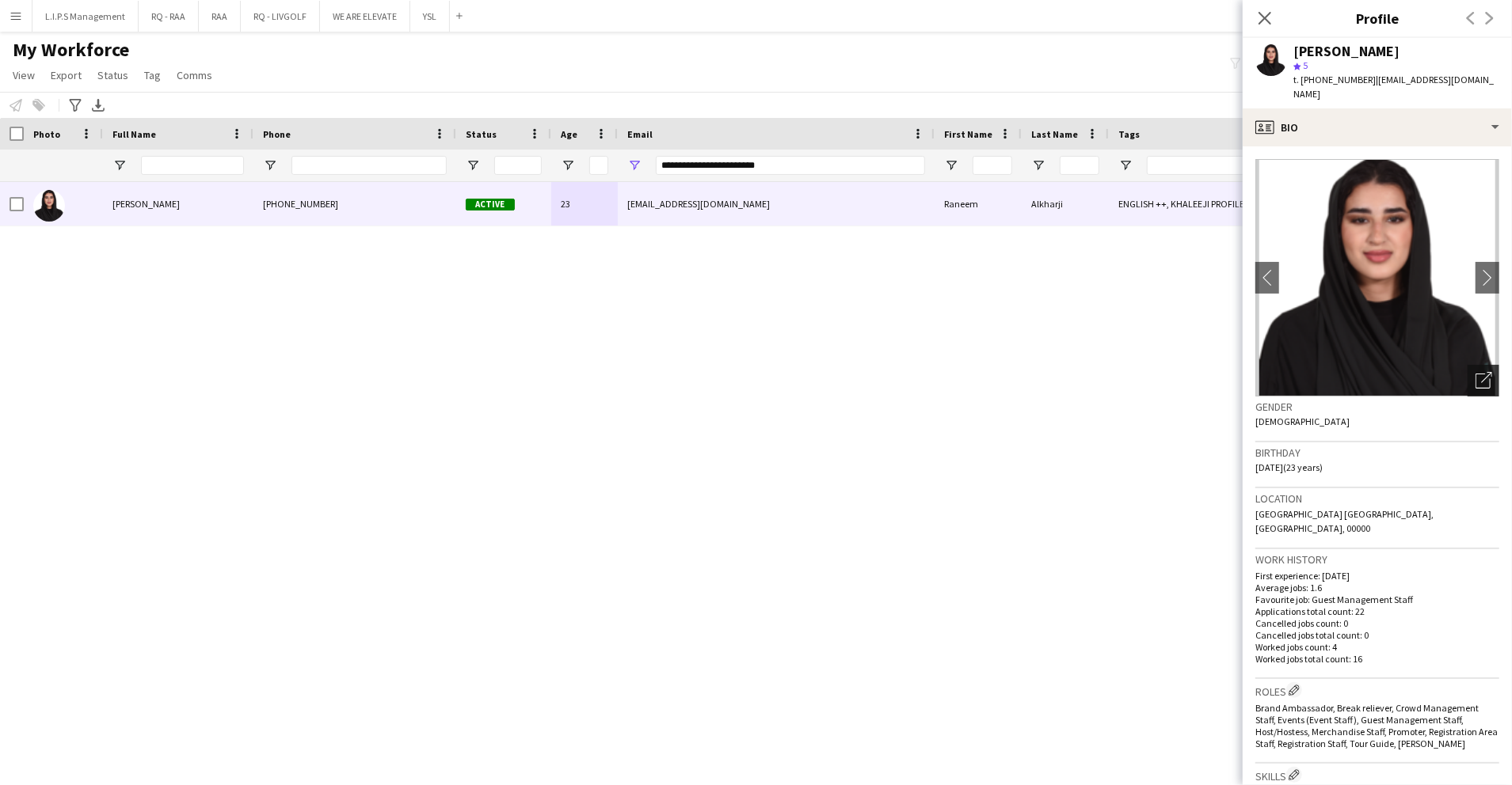
click at [1476, 372] on icon "Open photos pop-in" at bounding box center [1485, 381] width 17 height 17
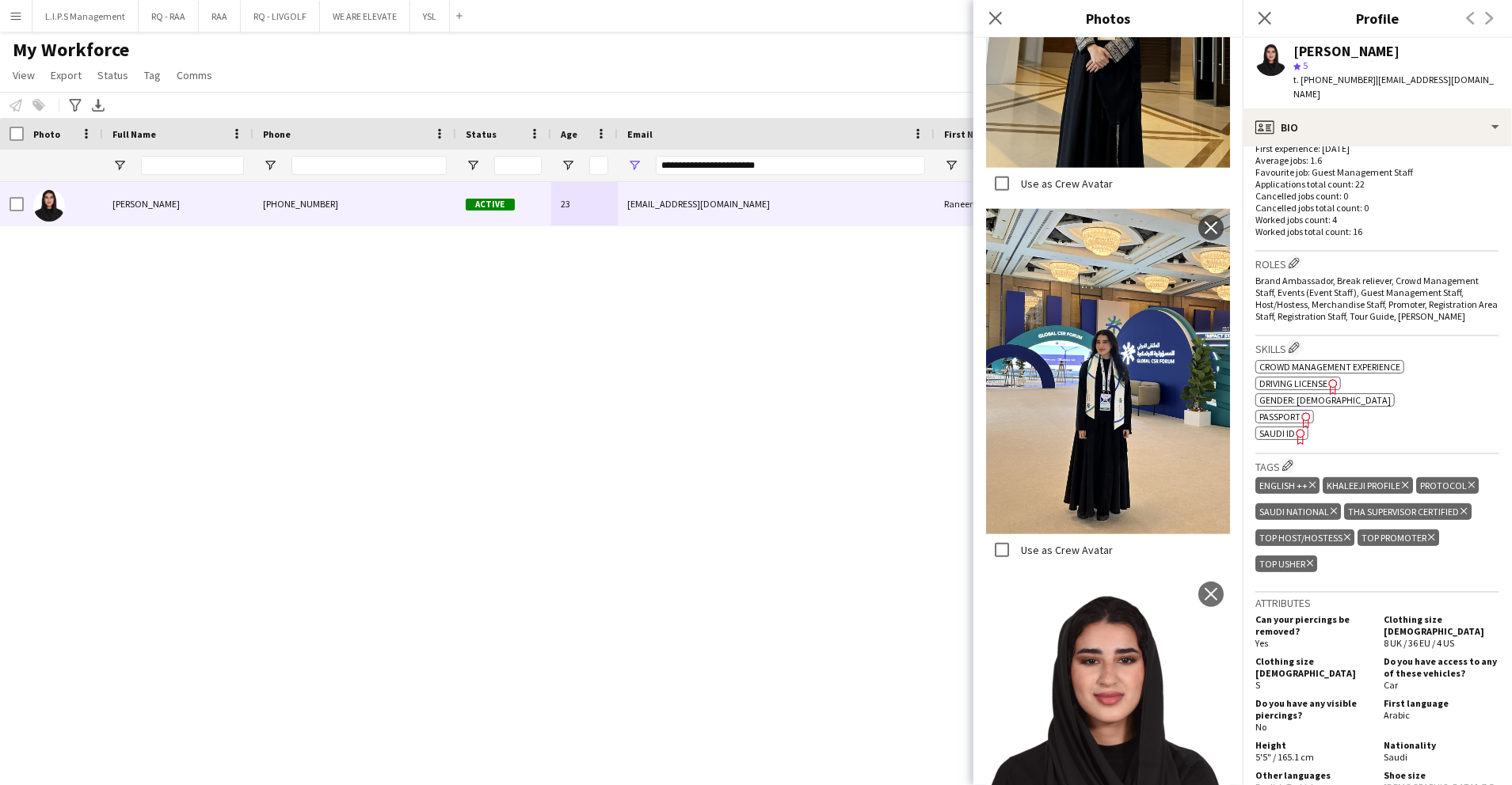
scroll to position [428, 0]
click at [1442, 396] on div "ok-circled2 background Layer 1 cross-circle-red background Layer 1 Crowd manage…" at bounding box center [1377, 398] width 244 height 83
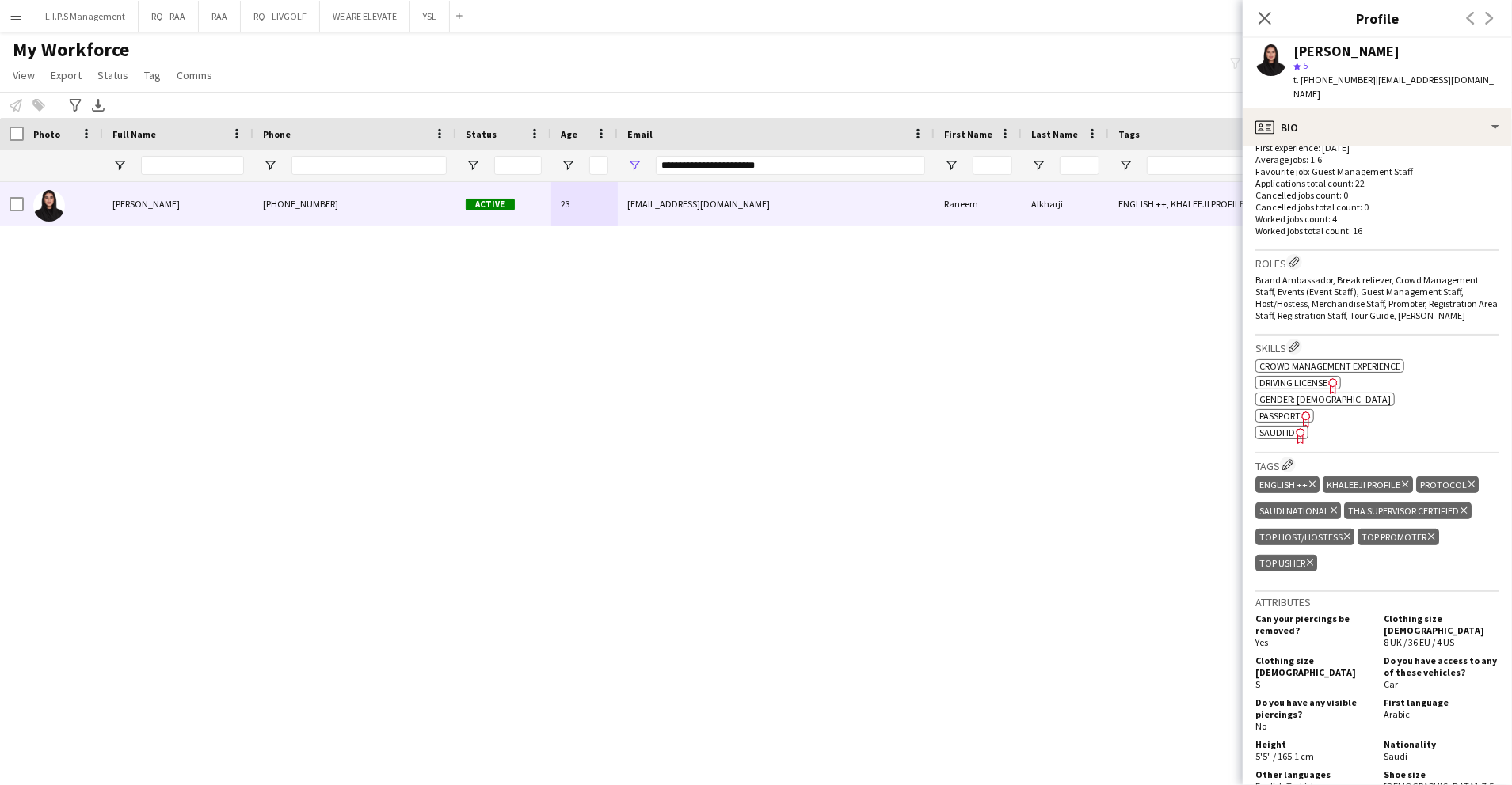
click at [1280, 427] on span "SAUDI ID" at bounding box center [1278, 433] width 36 height 12
click at [1320, 51] on div "[PERSON_NAME]" at bounding box center [1346, 51] width 106 height 14
copy div "[PERSON_NAME]"
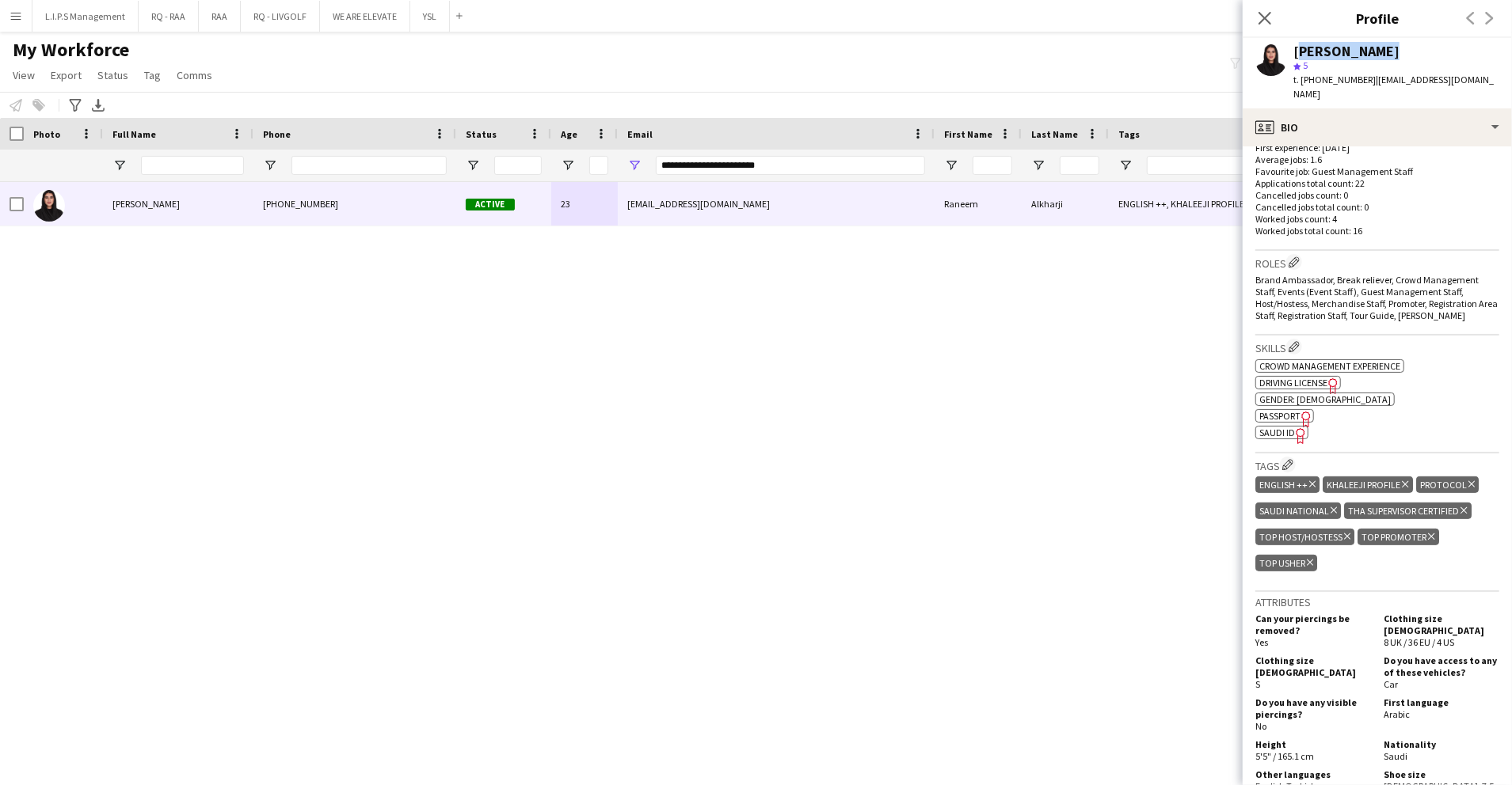
scroll to position [0, 0]
drag, startPoint x: 796, startPoint y: 167, endPoint x: 539, endPoint y: 153, distance: 257.4
click at [539, 153] on div at bounding box center [1103, 165] width 2206 height 31
paste input "Email Filter Input"
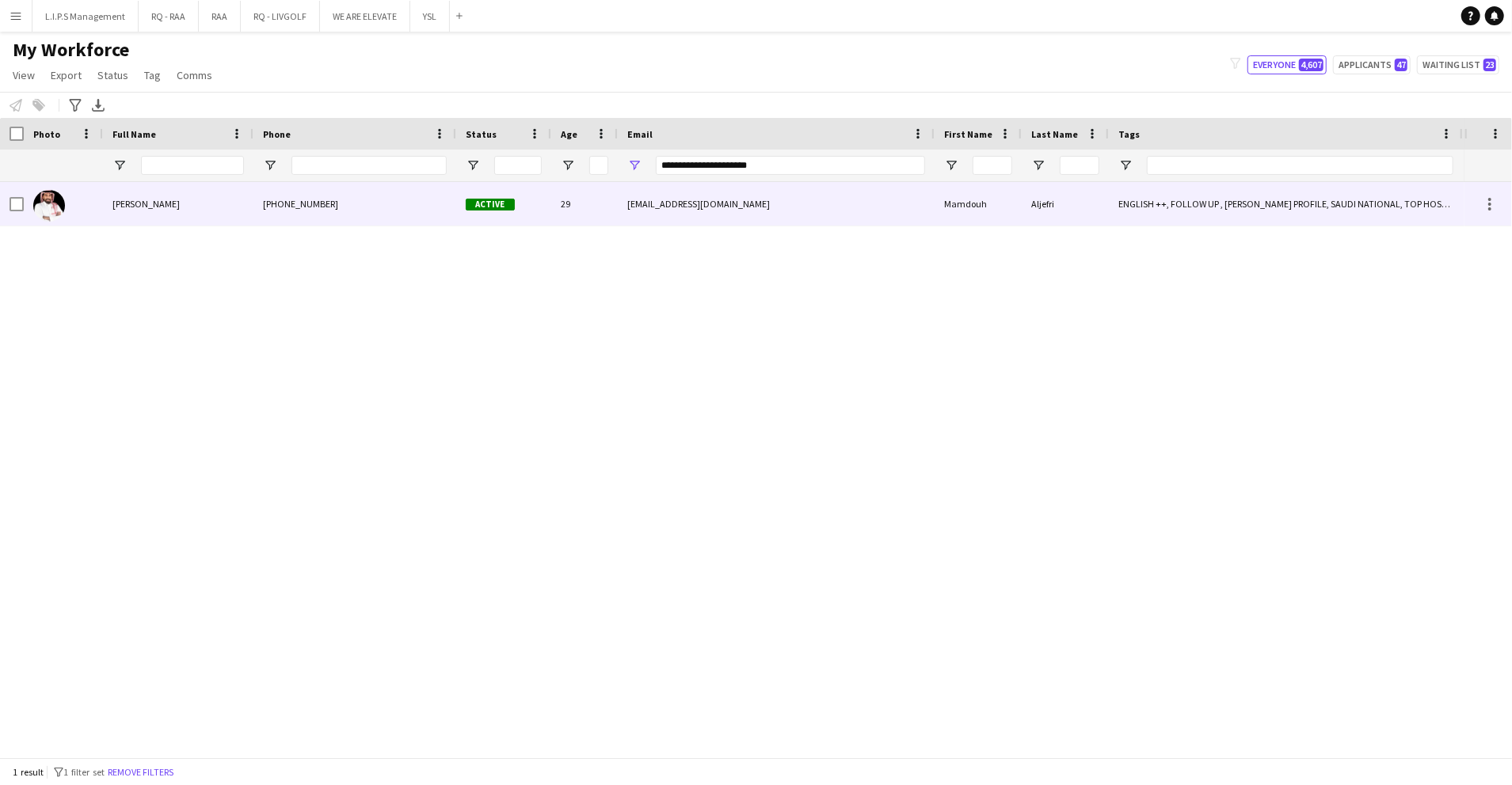
click at [547, 213] on div "Active" at bounding box center [504, 204] width 95 height 44
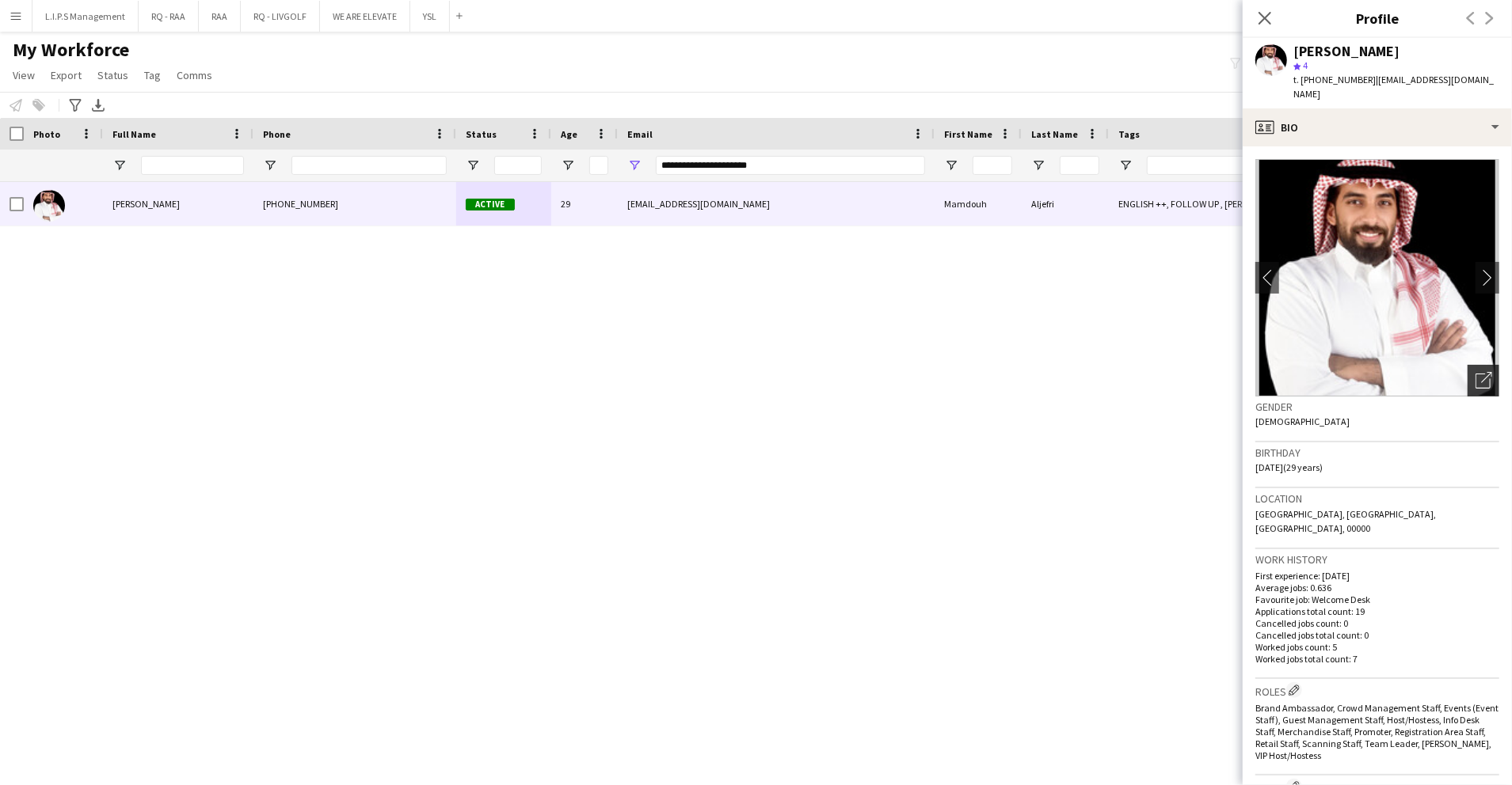
click at [1476, 374] on icon at bounding box center [1484, 382] width 15 height 15
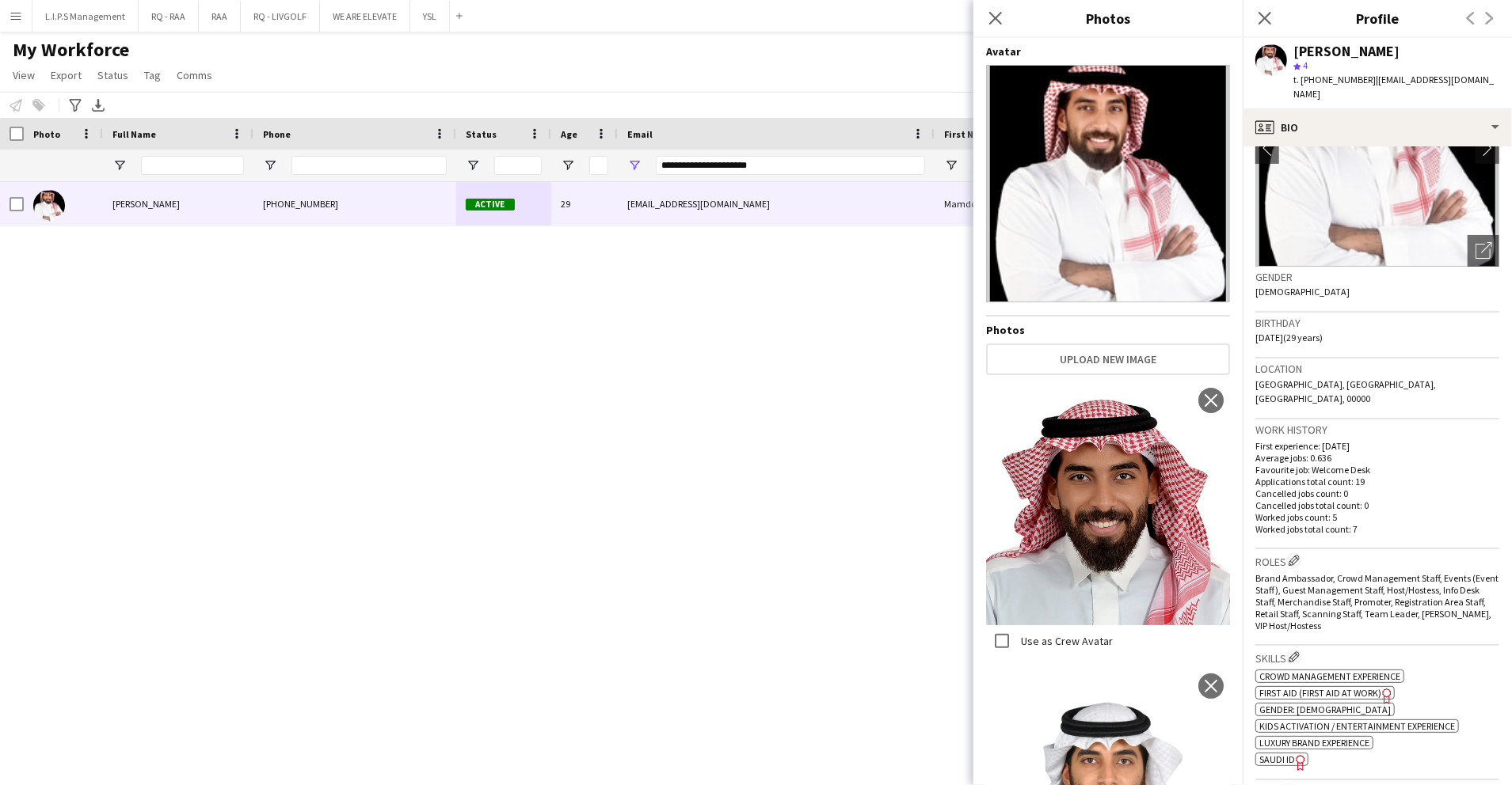
scroll to position [241, 0]
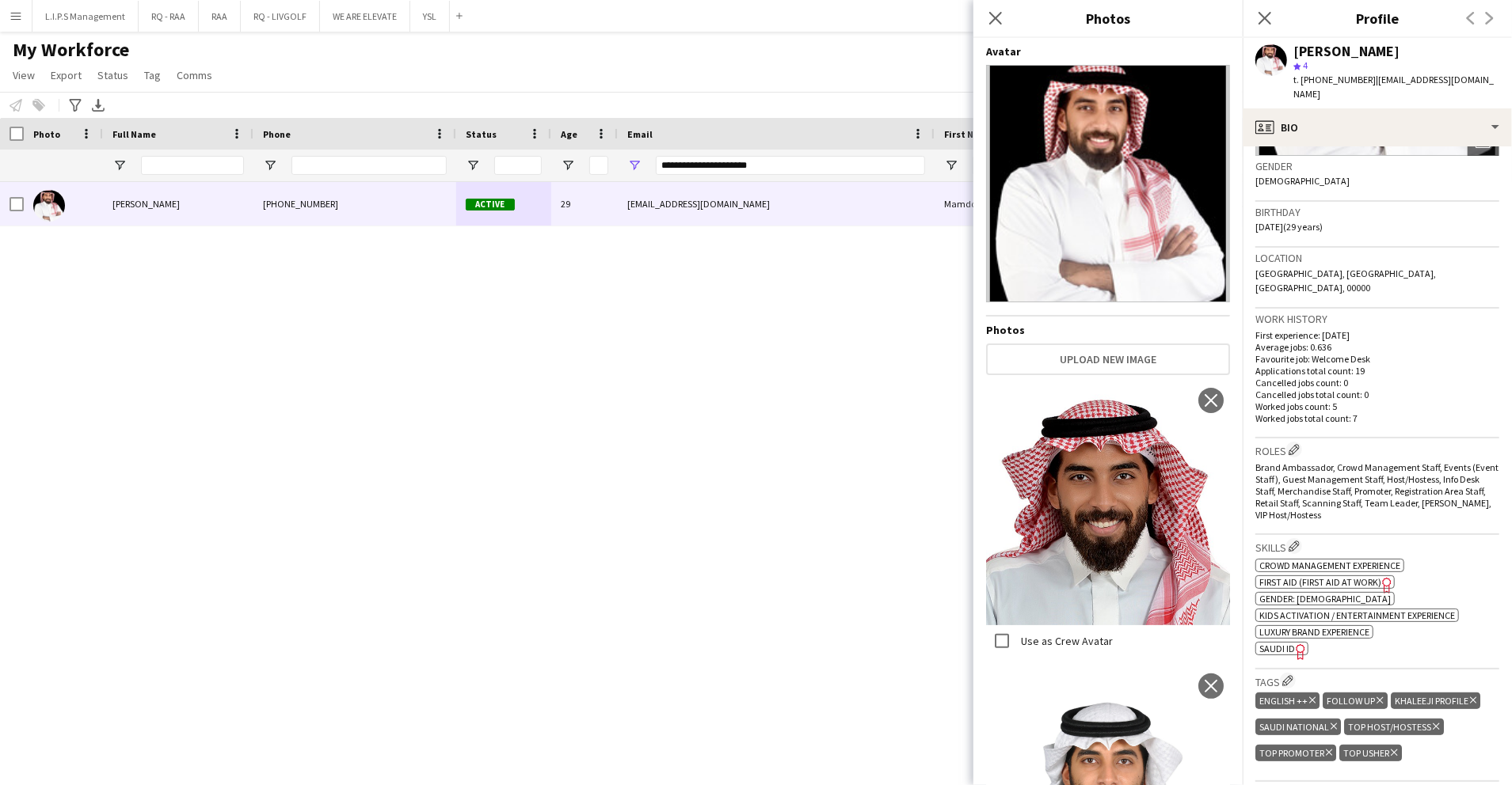
click at [1285, 643] on span "SAUDI ID" at bounding box center [1278, 649] width 36 height 12
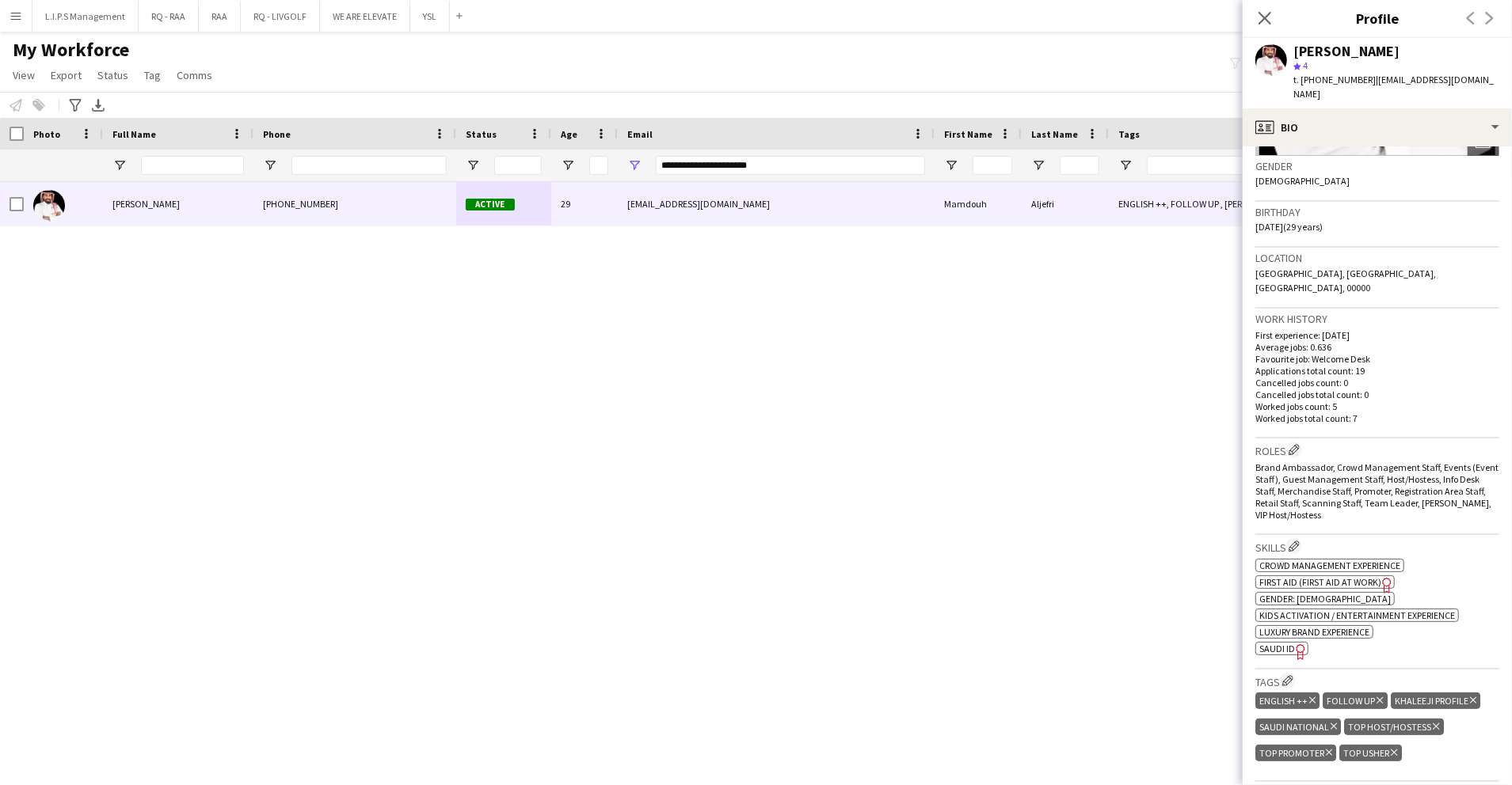
click at [1346, 45] on div "[PERSON_NAME]" at bounding box center [1346, 51] width 106 height 14
copy div "[PERSON_NAME]"
drag, startPoint x: 854, startPoint y: 163, endPoint x: 445, endPoint y: 152, distance: 409.1
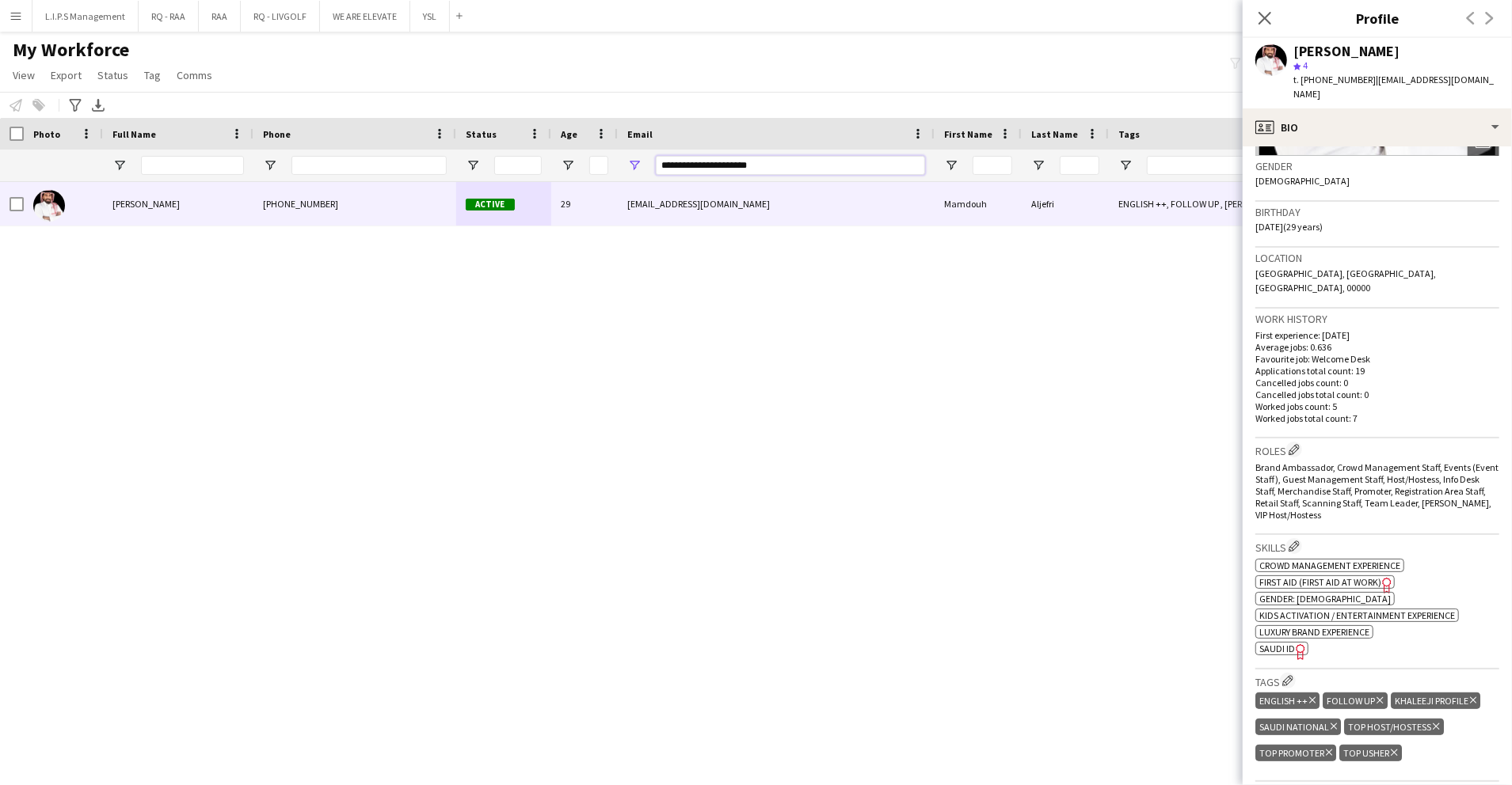
click at [445, 152] on div at bounding box center [1103, 165] width 2206 height 31
paste input "Email Filter Input"
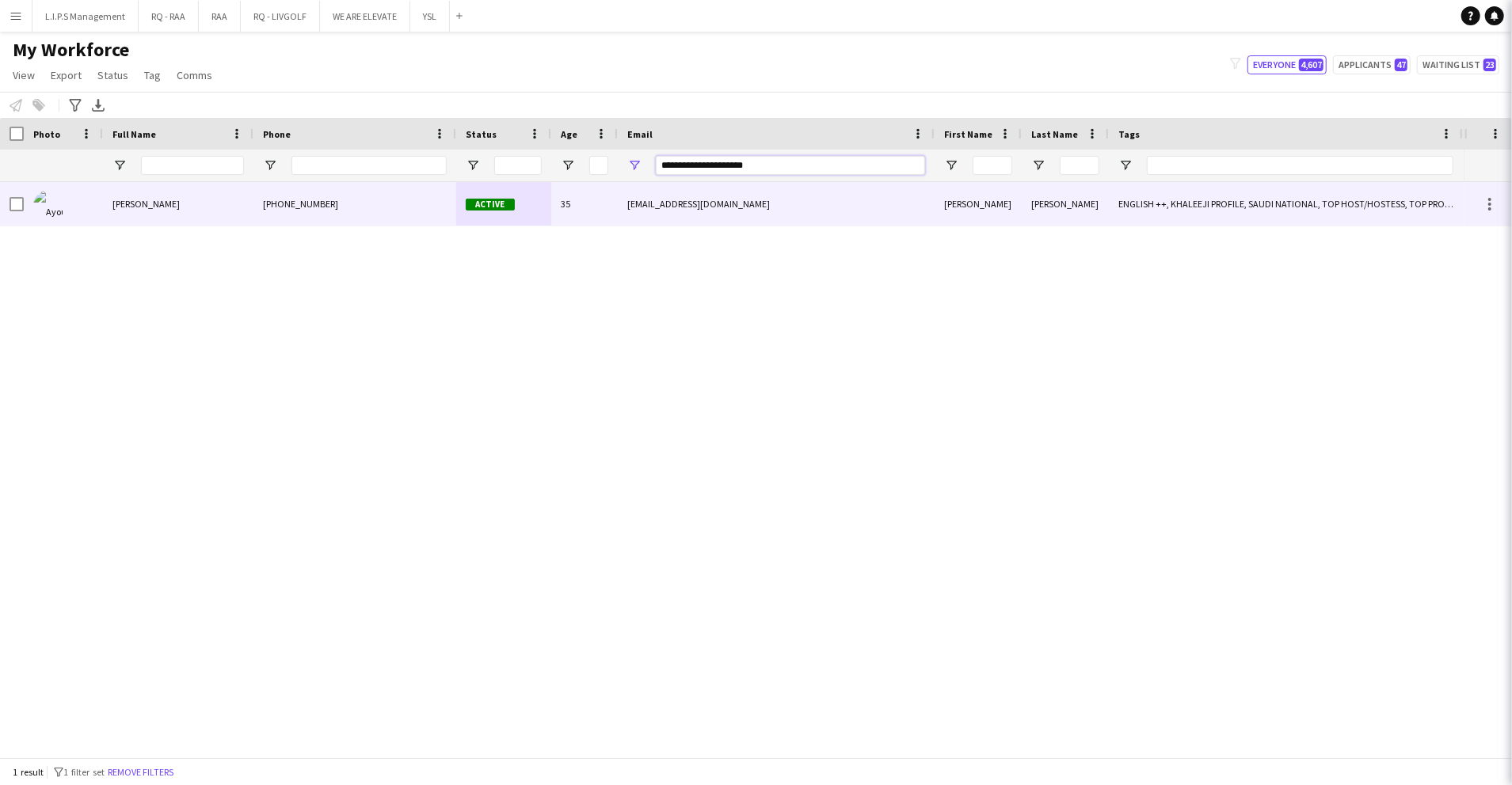
type input "**********"
drag, startPoint x: 446, startPoint y: 157, endPoint x: 459, endPoint y: 194, distance: 39.2
click at [459, 194] on div "Active" at bounding box center [504, 204] width 95 height 44
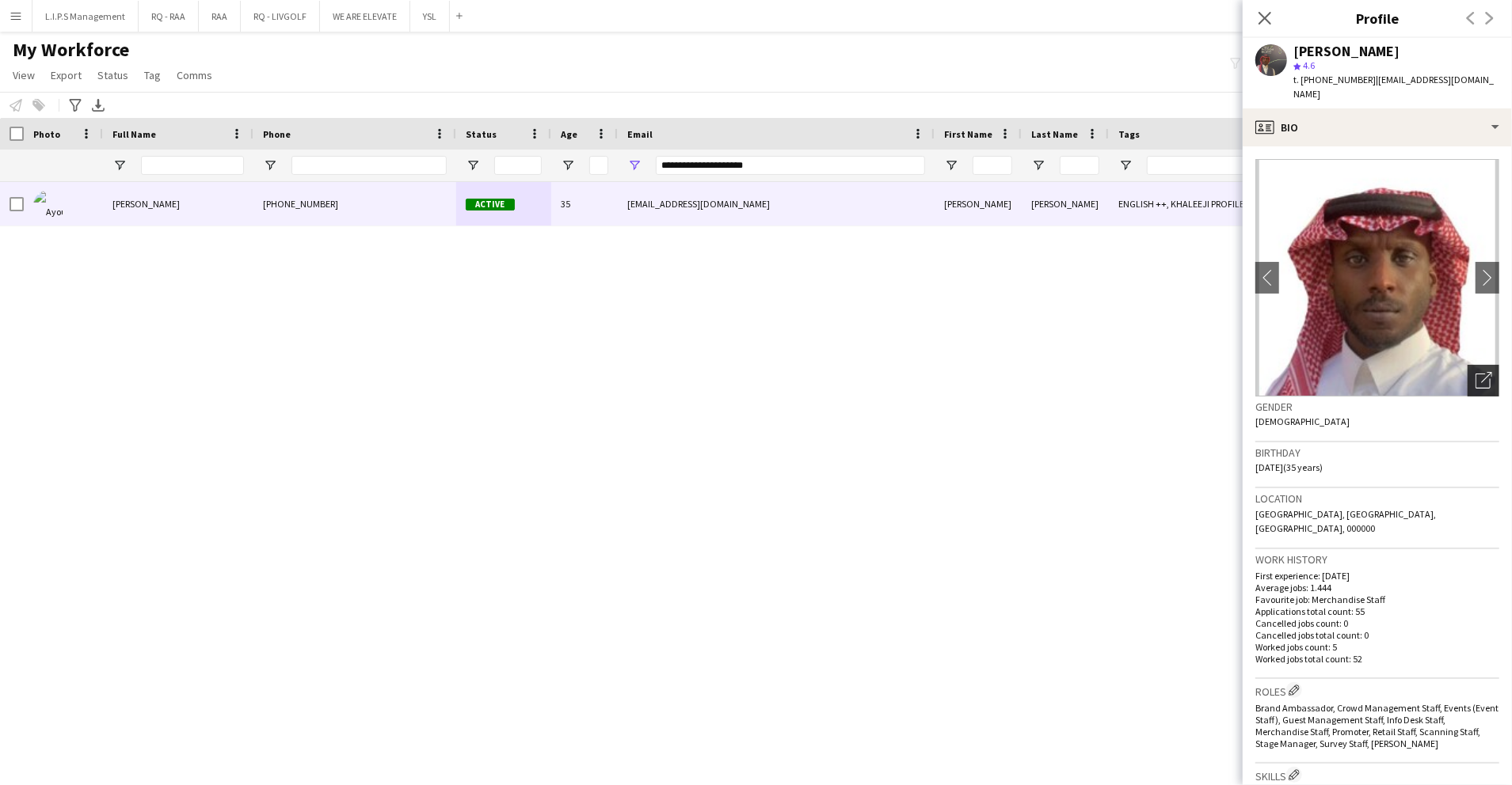
click at [1476, 374] on icon at bounding box center [1484, 382] width 15 height 15
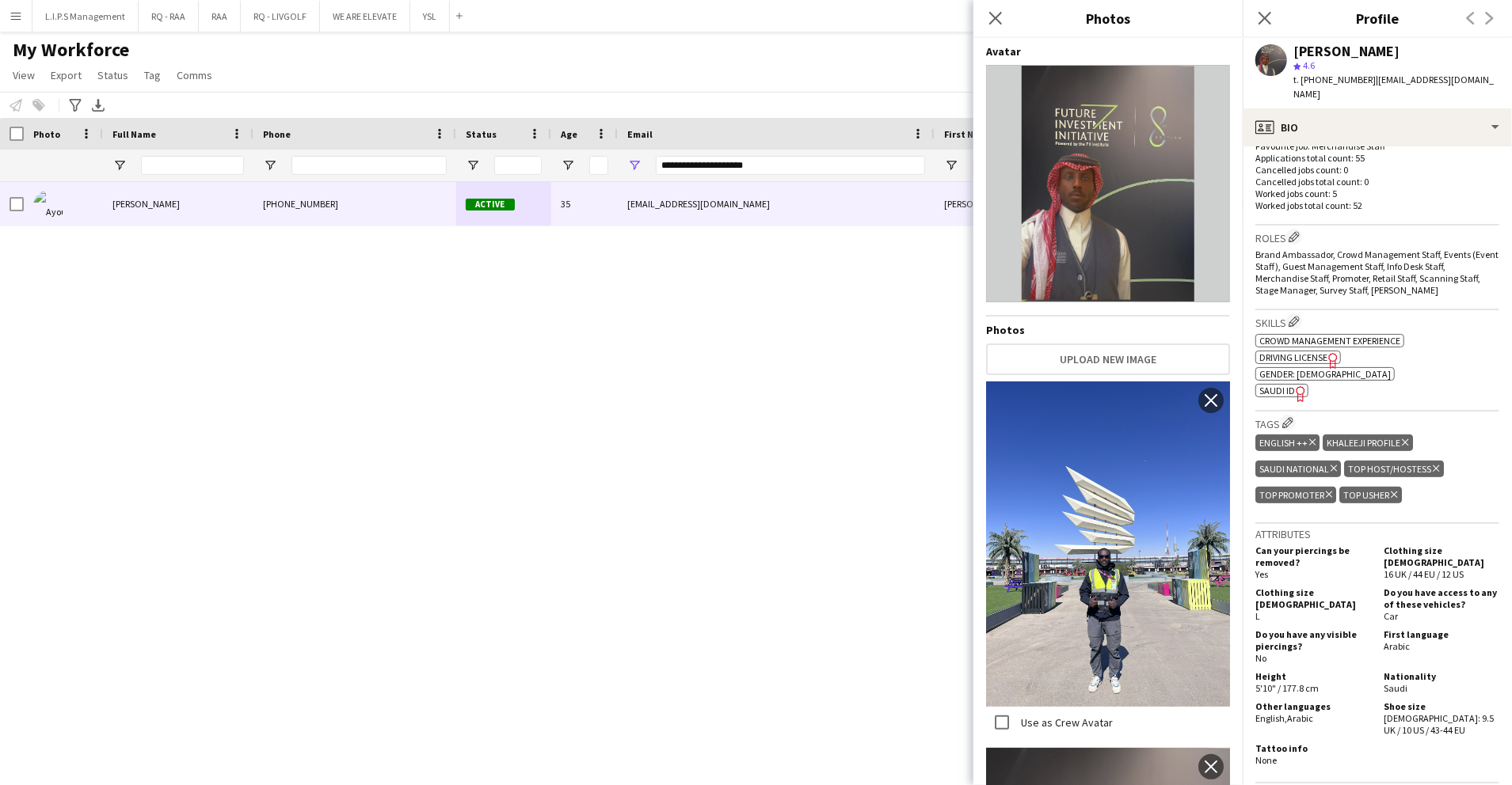
scroll to position [455, 0]
click at [1276, 384] on span "SAUDI ID" at bounding box center [1278, 390] width 36 height 12
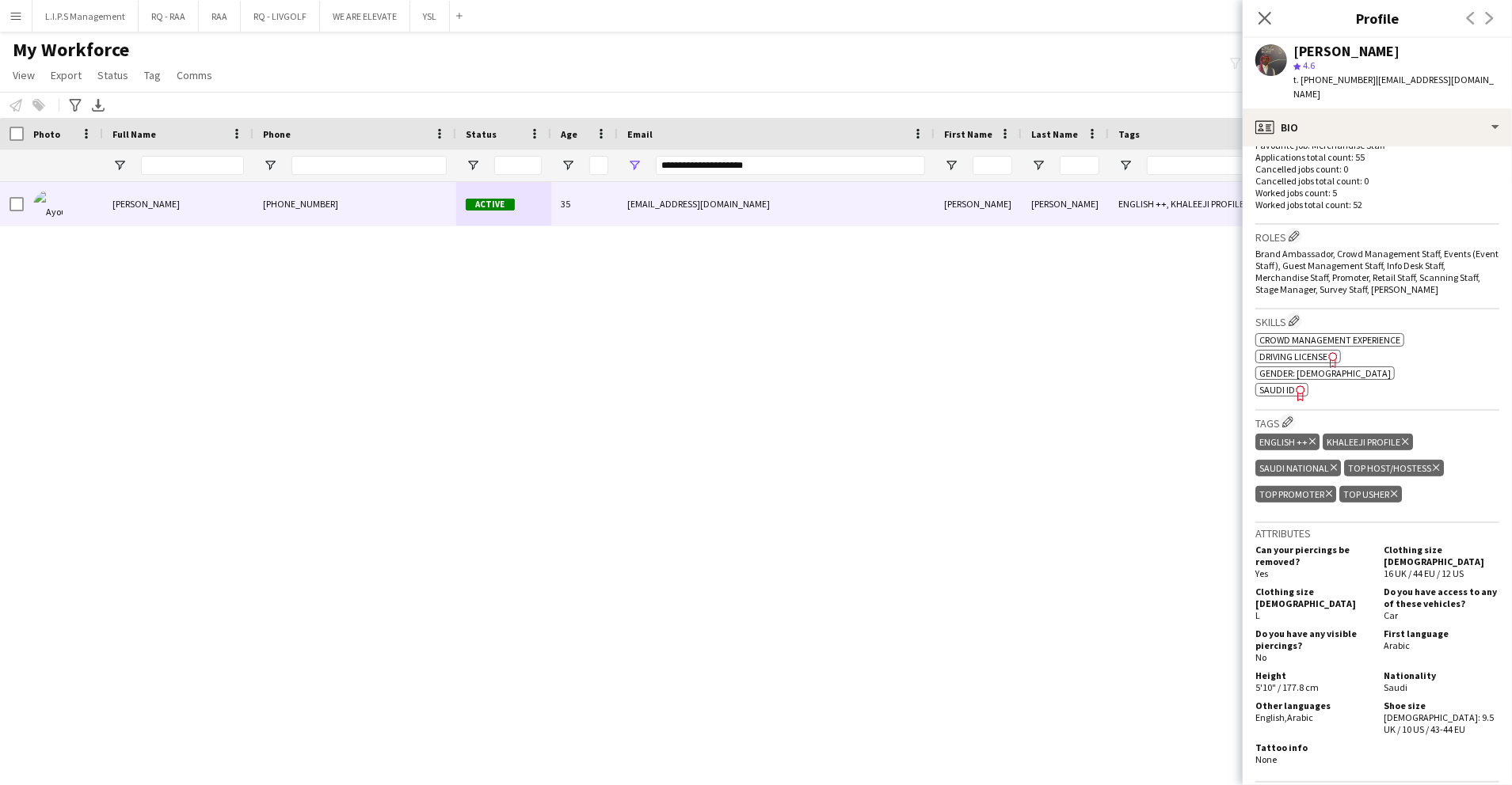
click at [1340, 45] on div "[PERSON_NAME]" at bounding box center [1346, 51] width 106 height 14
copy div "[PERSON_NAME]"
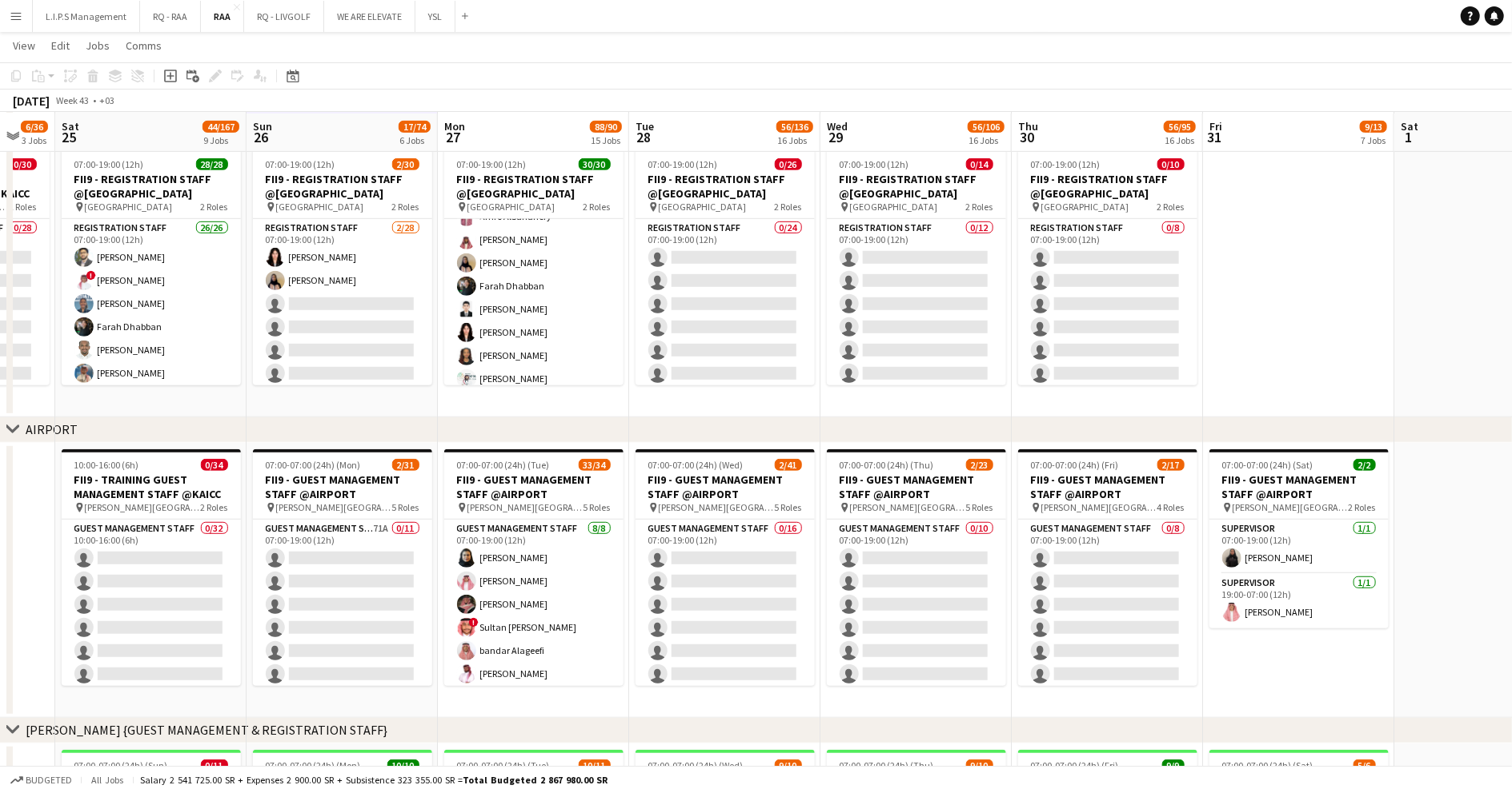
scroll to position [569, 0]
